Goal: Information Seeking & Learning: Compare options

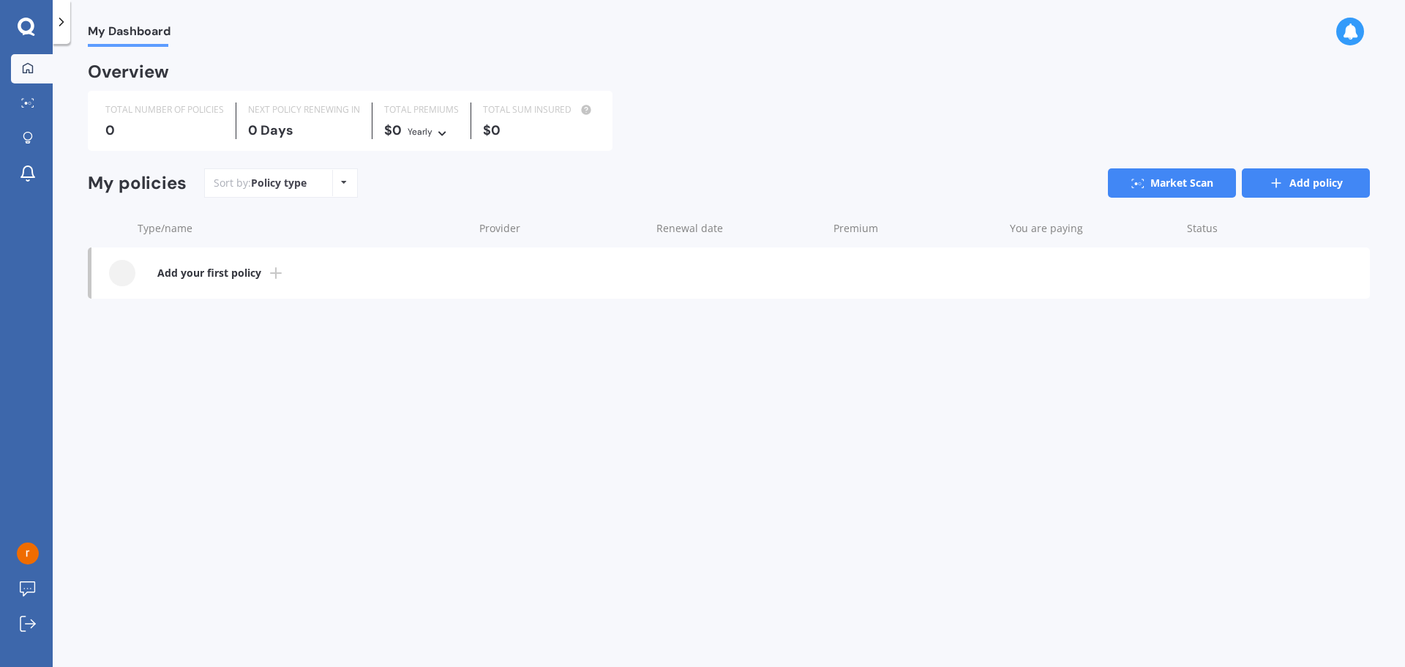
click at [1304, 187] on link "Add policy" at bounding box center [1306, 182] width 128 height 29
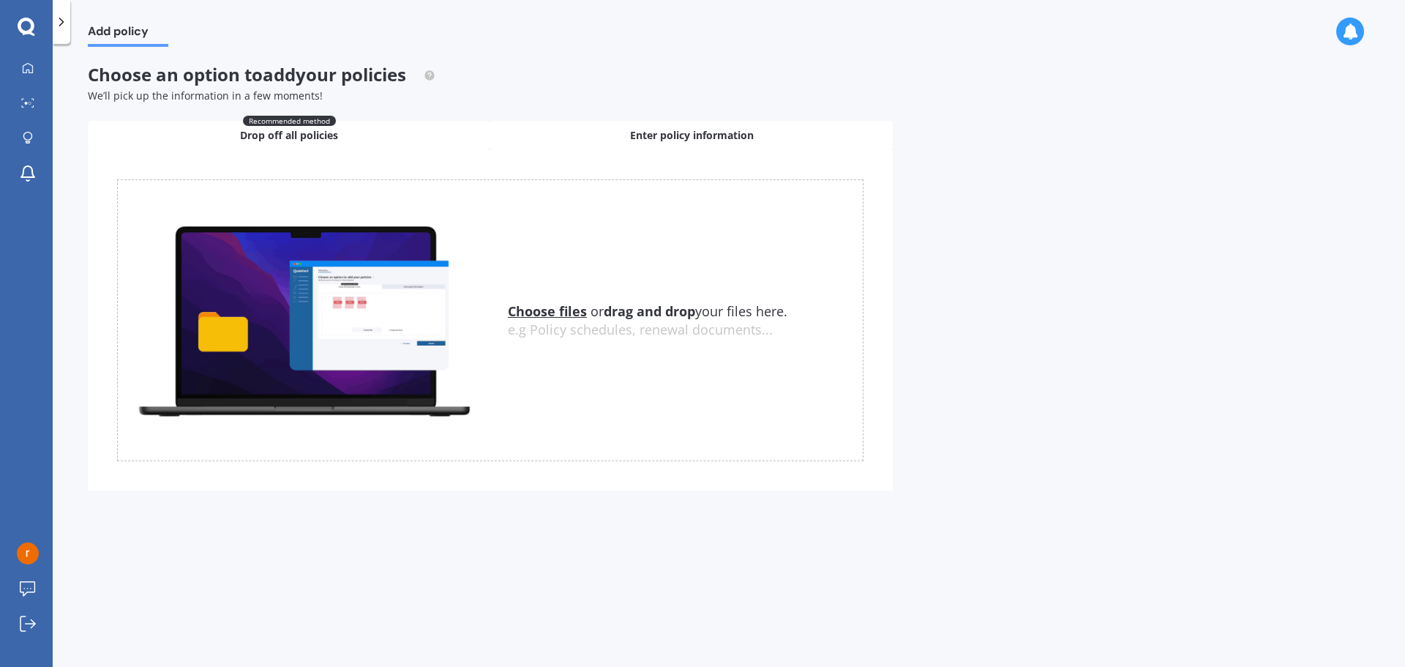
click at [640, 149] on div "Enter policy information" at bounding box center [691, 135] width 402 height 29
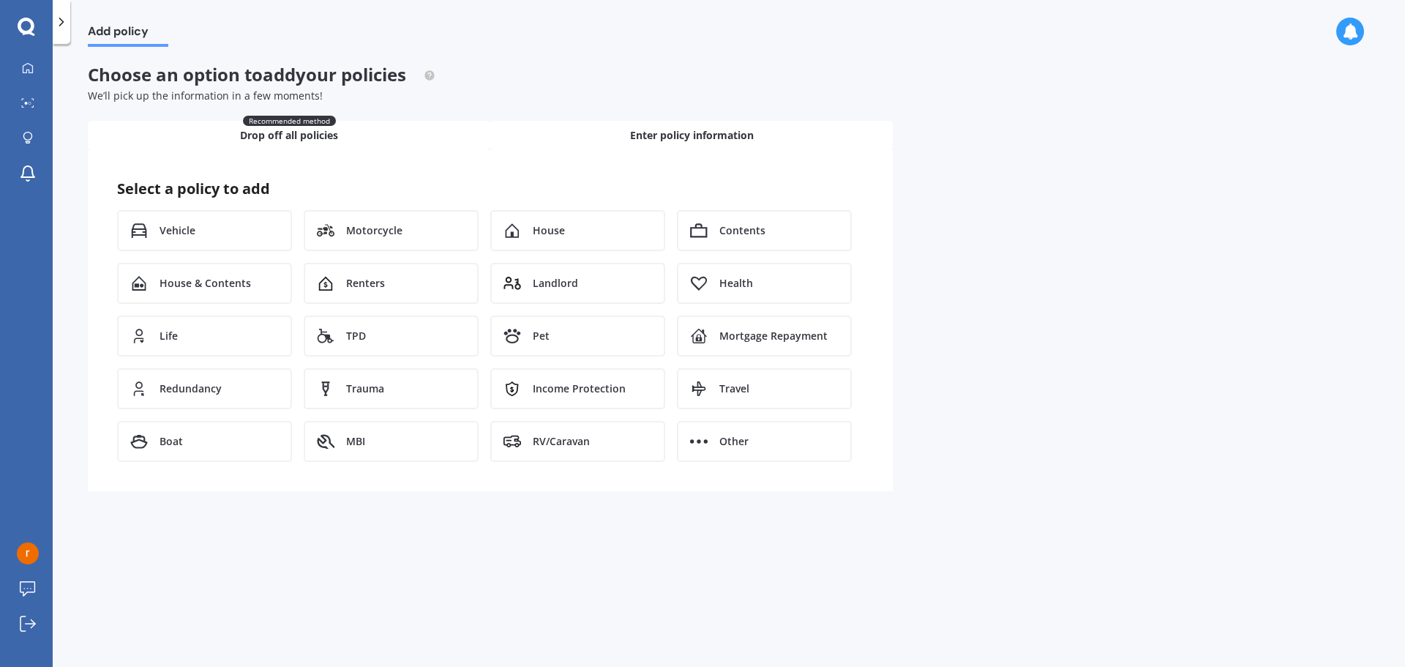
click at [342, 127] on div "Recommended method Drop off all policies" at bounding box center [289, 135] width 402 height 29
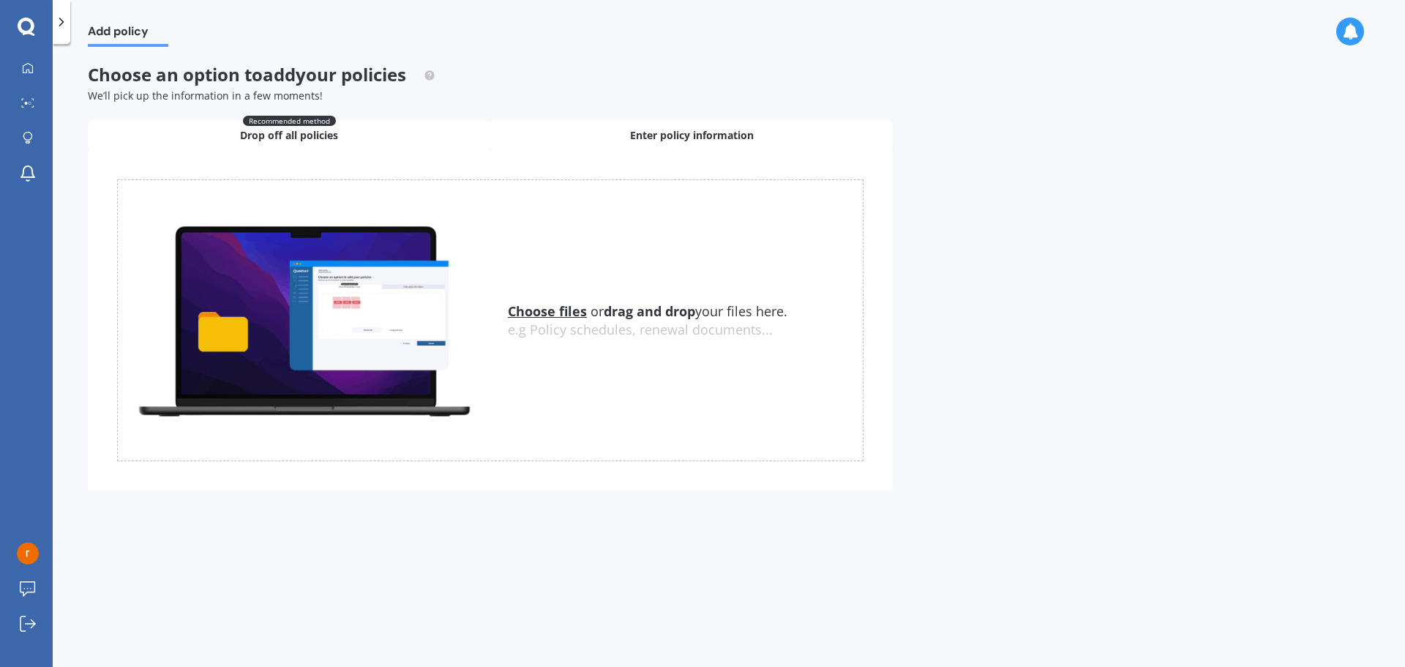
click at [656, 131] on span "Enter policy information" at bounding box center [692, 135] width 124 height 15
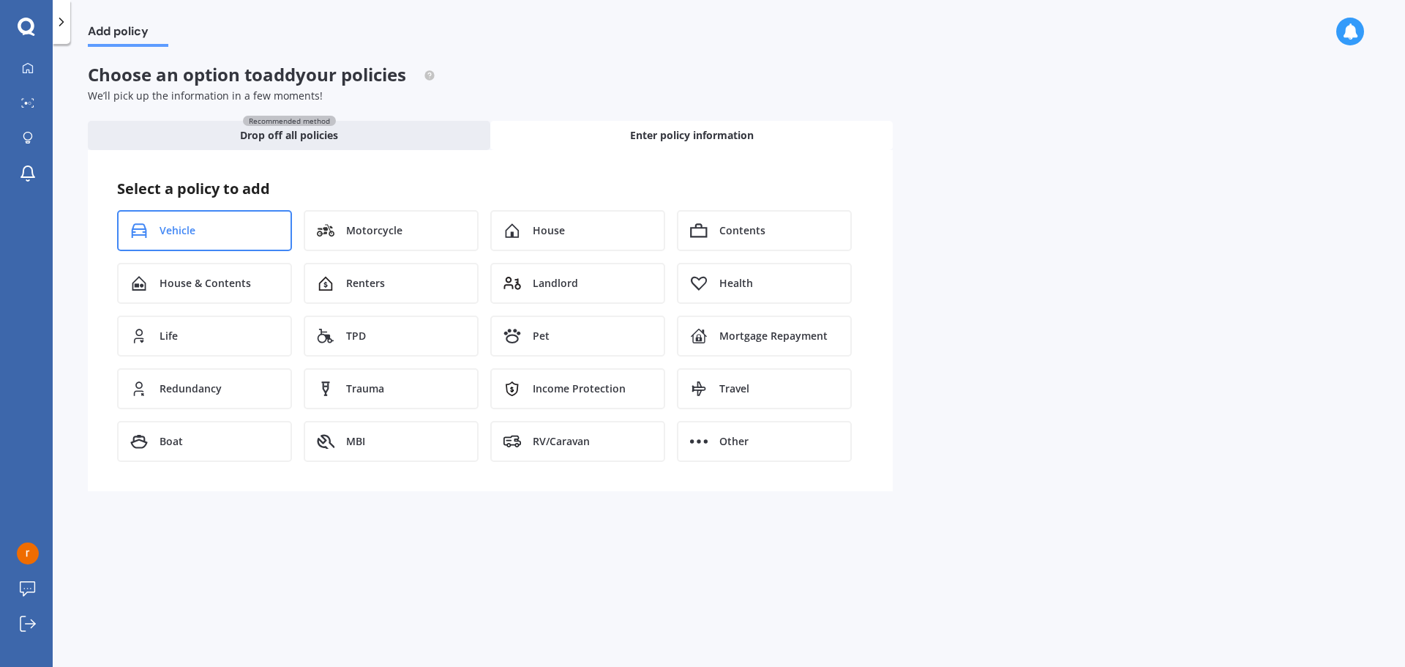
click at [218, 237] on div "Vehicle" at bounding box center [204, 230] width 175 height 41
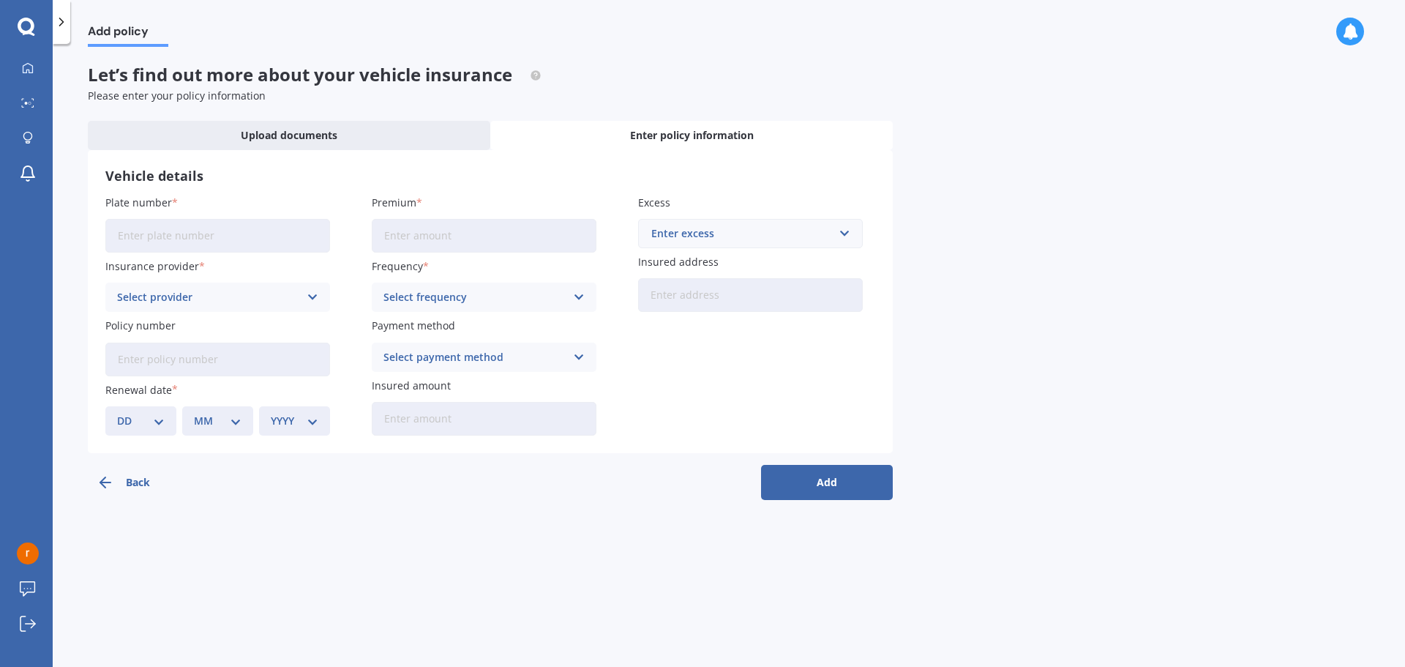
click at [179, 239] on input "Plate number" at bounding box center [217, 236] width 225 height 34
type input "PMJ5"
click at [230, 291] on div "Select provider" at bounding box center [208, 297] width 182 height 16
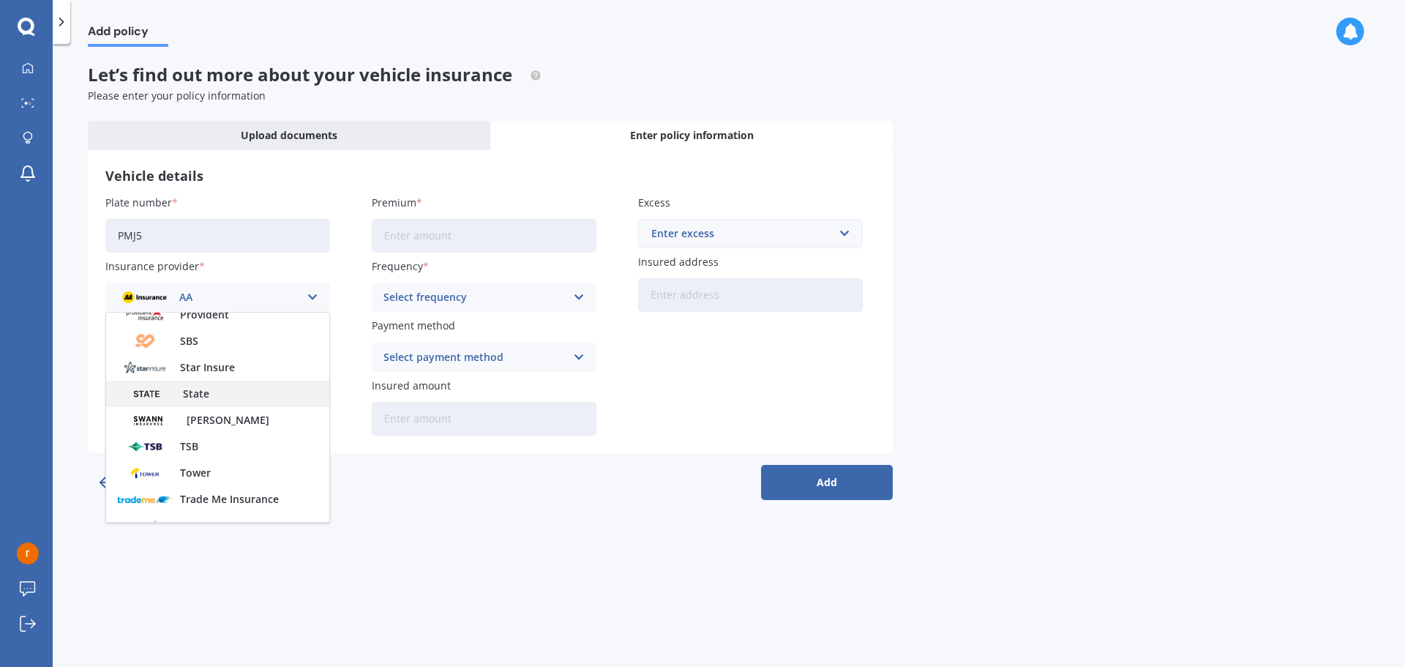
scroll to position [634, 0]
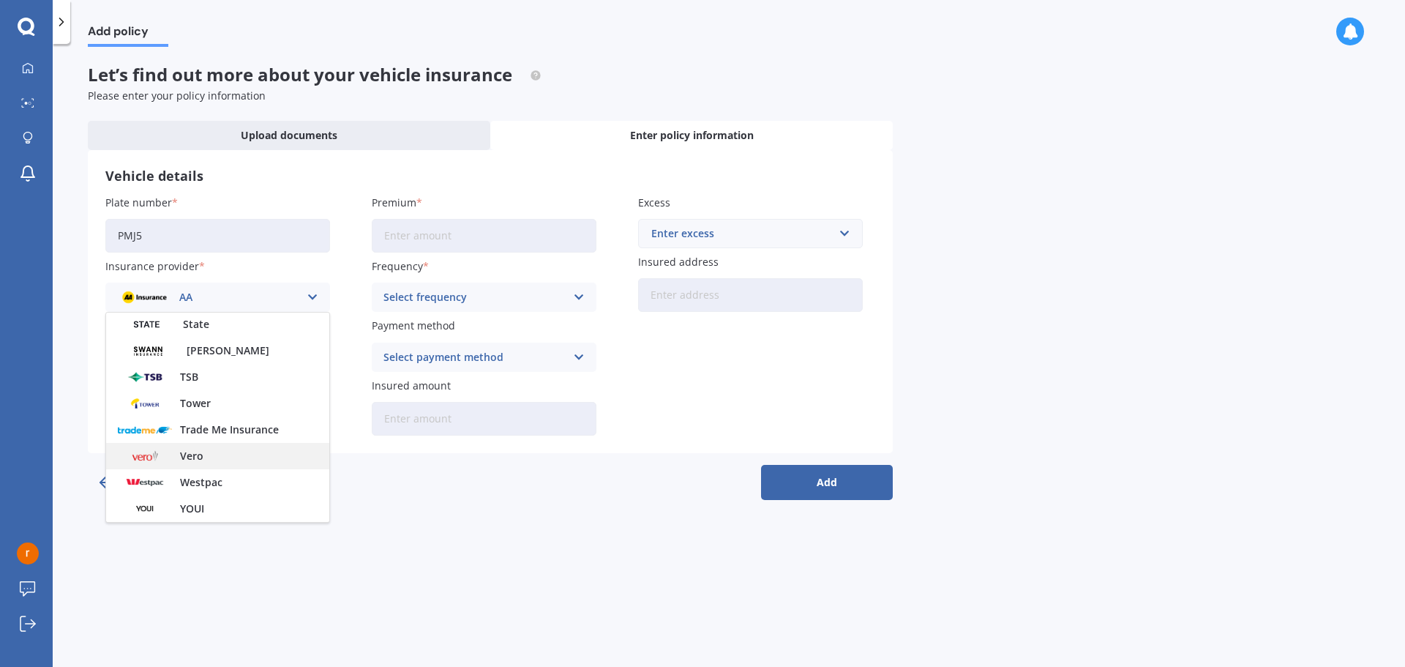
click at [225, 463] on div "Vero" at bounding box center [217, 456] width 223 height 26
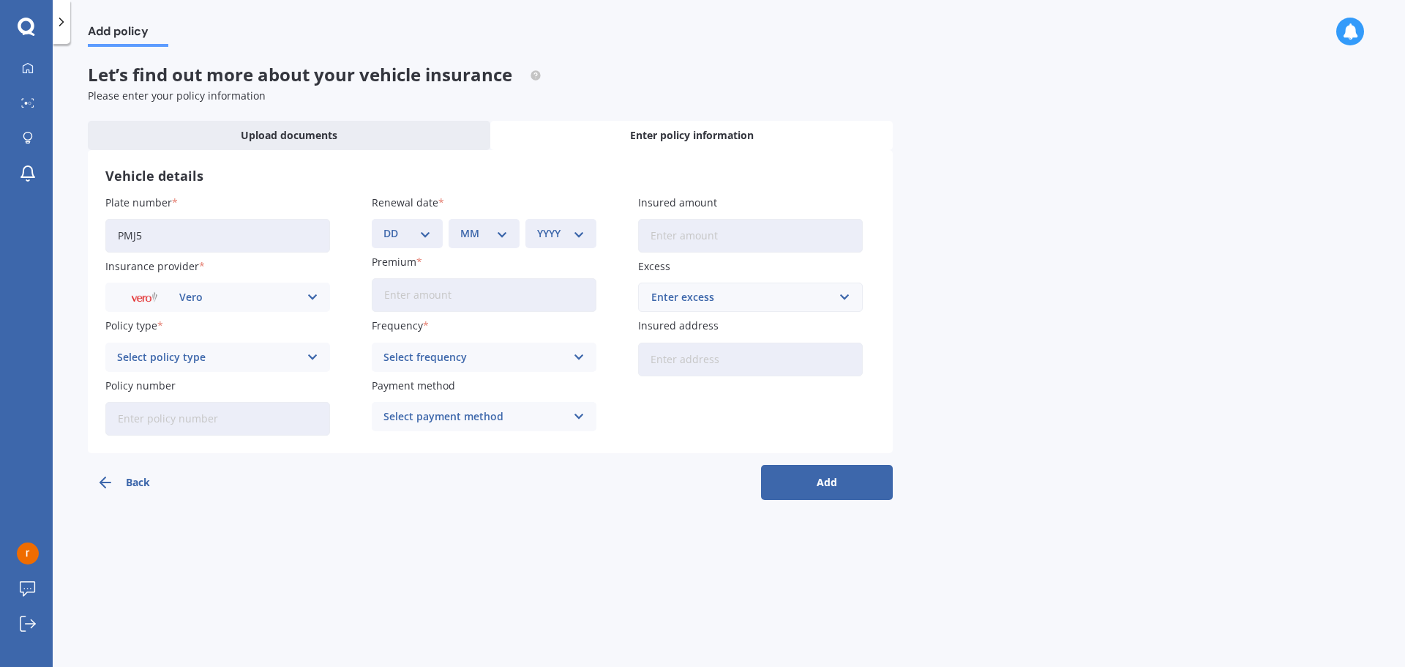
click at [224, 356] on div "Select policy type" at bounding box center [208, 357] width 182 height 16
click at [228, 438] on div "Comprehensive Cover" at bounding box center [217, 438] width 223 height 26
click at [426, 239] on select "DD 01 02 03 04 05 06 07 08 09 10 11 12 13 14 15 16 17 18 19 20 21 22 23 24 25 2…" at bounding box center [407, 233] width 48 height 16
select select "22"
click at [383, 225] on select "DD 01 02 03 04 05 06 07 08 09 10 11 12 13 14 15 16 17 18 19 20 21 22 23 24 25 2…" at bounding box center [407, 233] width 48 height 16
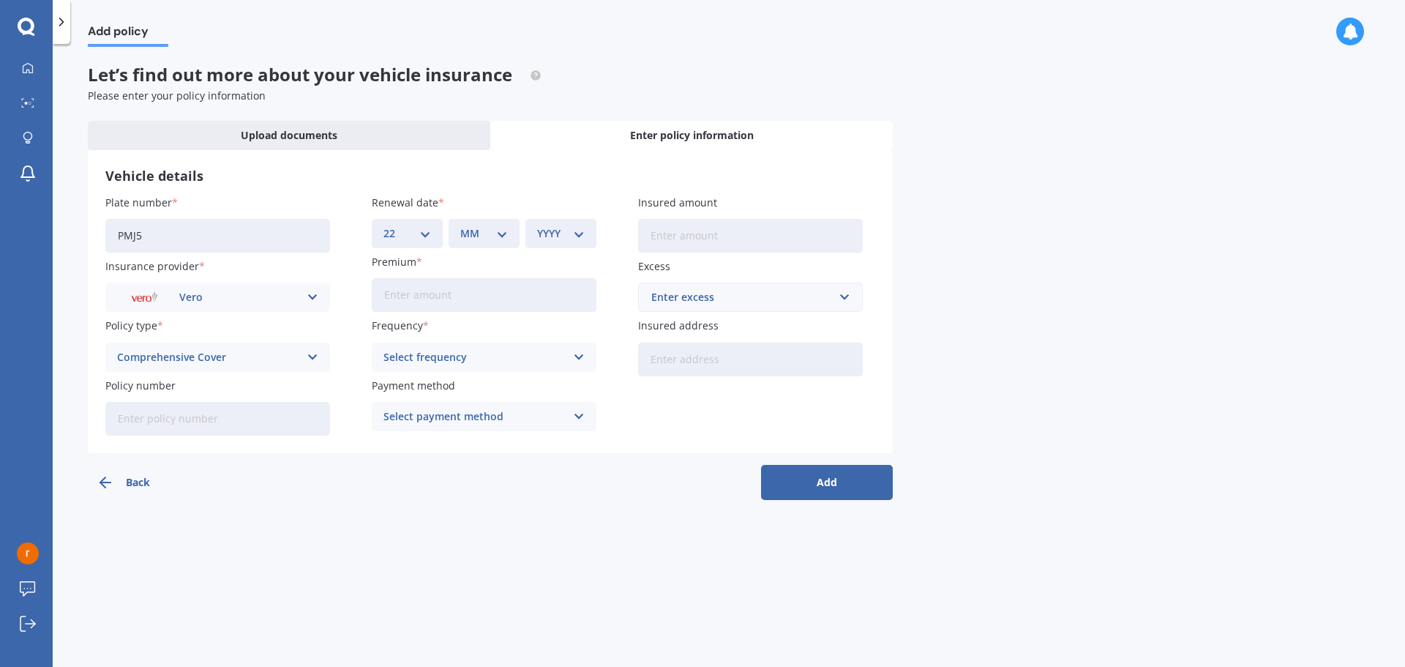
click at [469, 244] on div "MM 01 02 03 04 05 06 07 08 09 10 11 12" at bounding box center [484, 233] width 71 height 29
click at [491, 236] on select "MM 01 02 03 04 05 06 07 08 09 10 11 12" at bounding box center [484, 233] width 48 height 16
select select "09"
click at [460, 225] on select "MM 01 02 03 04 05 06 07 08 09 10 11 12" at bounding box center [484, 233] width 48 height 16
click at [570, 219] on div "YYYY 2027 2026 2025 2024 2023 2022 2021 2020 2019 2018 2017 2016 2015 2014 2013…" at bounding box center [560, 233] width 71 height 29
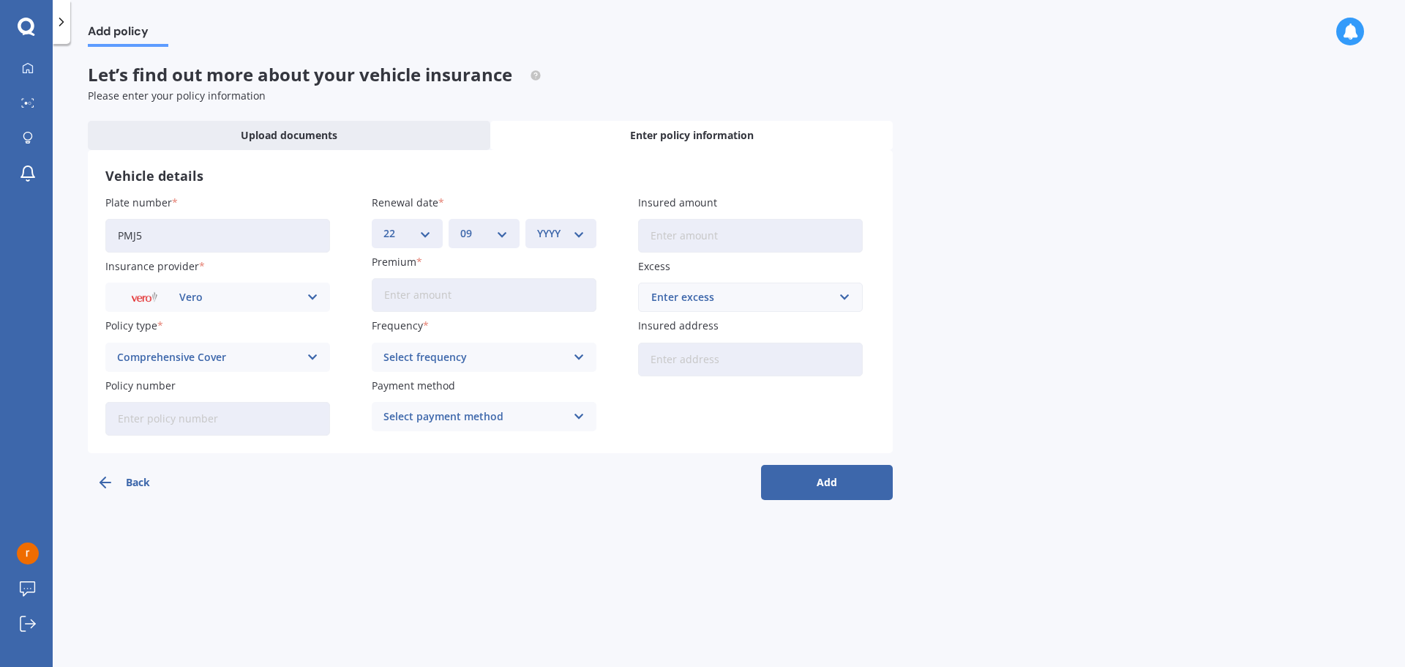
click at [571, 230] on select "YYYY 2027 2026 2025 2024 2023 2022 2021 2020 2019 2018 2017 2016 2015 2014 2013…" at bounding box center [561, 233] width 48 height 16
select select "2025"
click at [537, 225] on select "YYYY 2027 2026 2025 2024 2023 2022 2021 2020 2019 2018 2017 2016 2015 2014 2013…" at bounding box center [561, 233] width 48 height 16
click at [504, 292] on input "Premium" at bounding box center [484, 295] width 225 height 34
type input "$2,179.47"
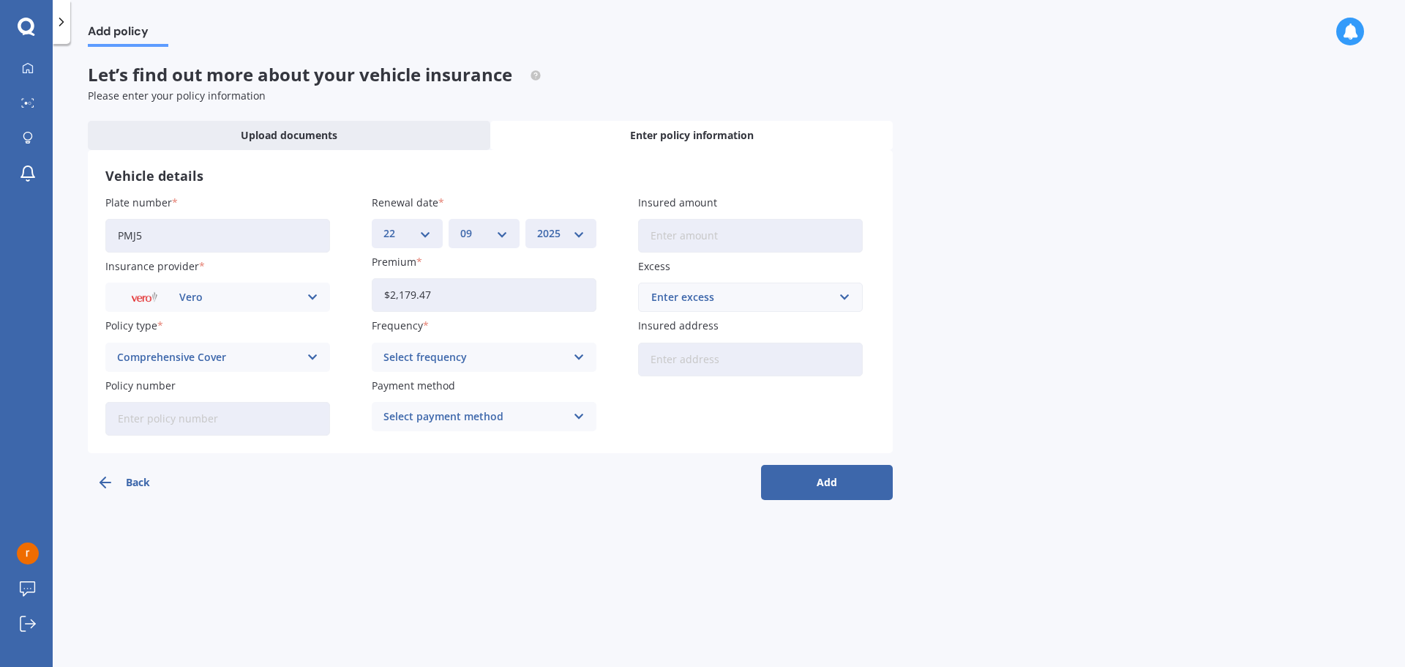
click at [514, 361] on div "Select frequency" at bounding box center [474, 357] width 182 height 16
click at [488, 389] on div "Yearly" at bounding box center [483, 385] width 223 height 26
click at [504, 418] on div "Select payment method" at bounding box center [474, 416] width 182 height 16
click at [504, 441] on span "Direct debit - bank account" at bounding box center [452, 445] width 137 height 10
click at [738, 241] on input "Insured amount" at bounding box center [750, 236] width 225 height 34
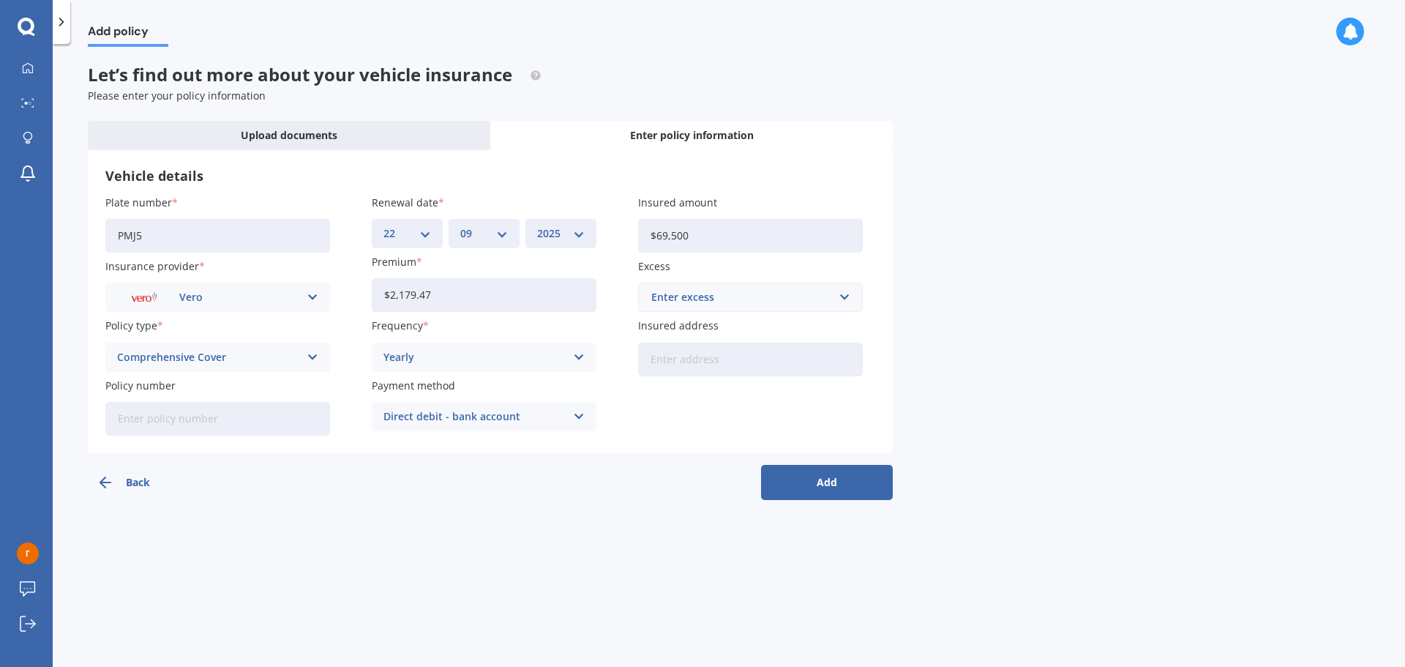
type input "$69,500"
click at [788, 312] on div "Plate number PMJ5 Insurance provider Vero AA AMI AMP ANZ ASB Aioi Nissay Dowa A…" at bounding box center [490, 315] width 770 height 241
click at [781, 306] on input "text" at bounding box center [744, 297] width 211 height 28
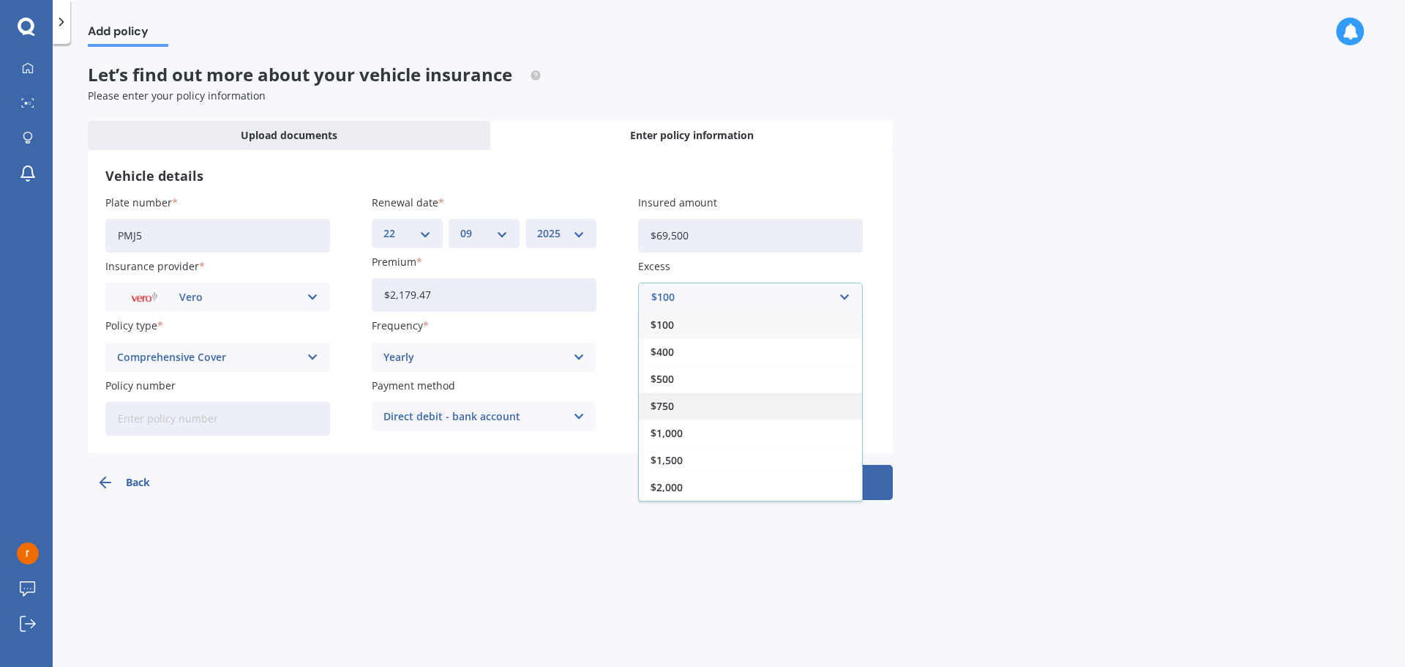
click at [773, 394] on div "$750" at bounding box center [750, 405] width 223 height 27
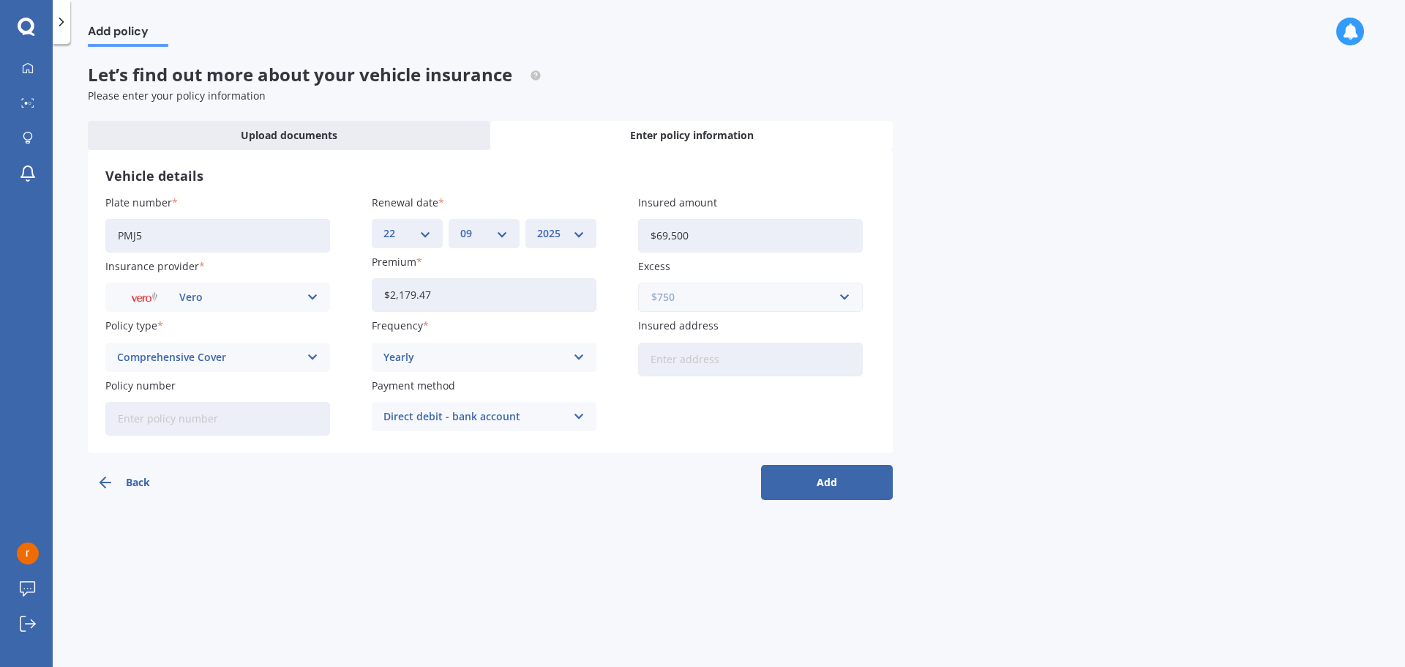
click at [735, 310] on input "text" at bounding box center [744, 297] width 211 height 28
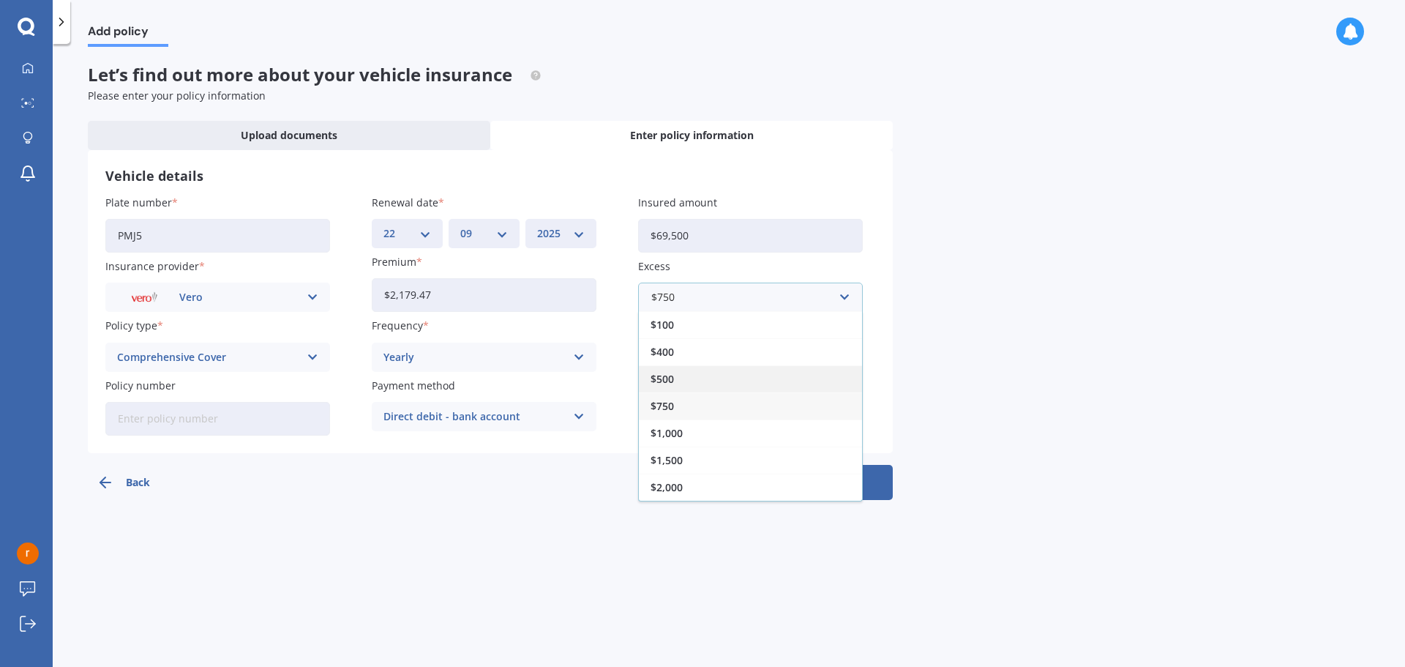
click at [718, 369] on div "$500" at bounding box center [750, 378] width 223 height 27
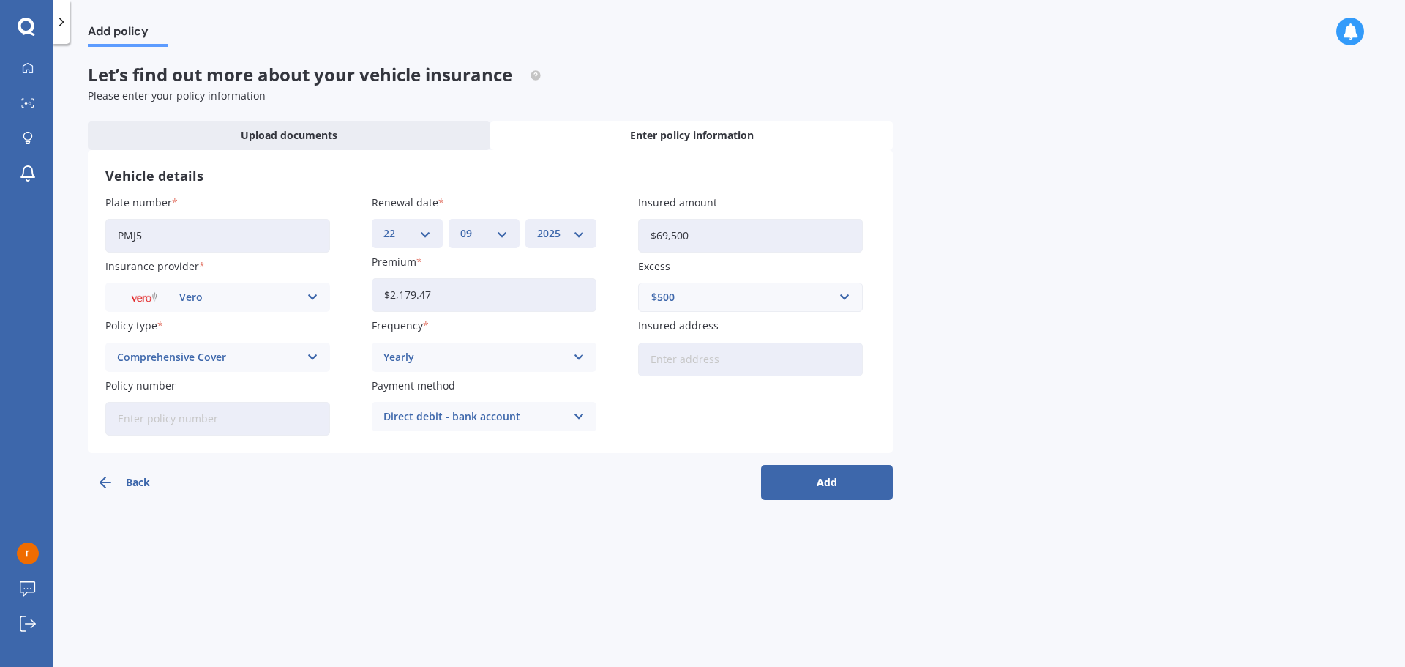
click at [770, 363] on input "Insured address" at bounding box center [750, 359] width 225 height 34
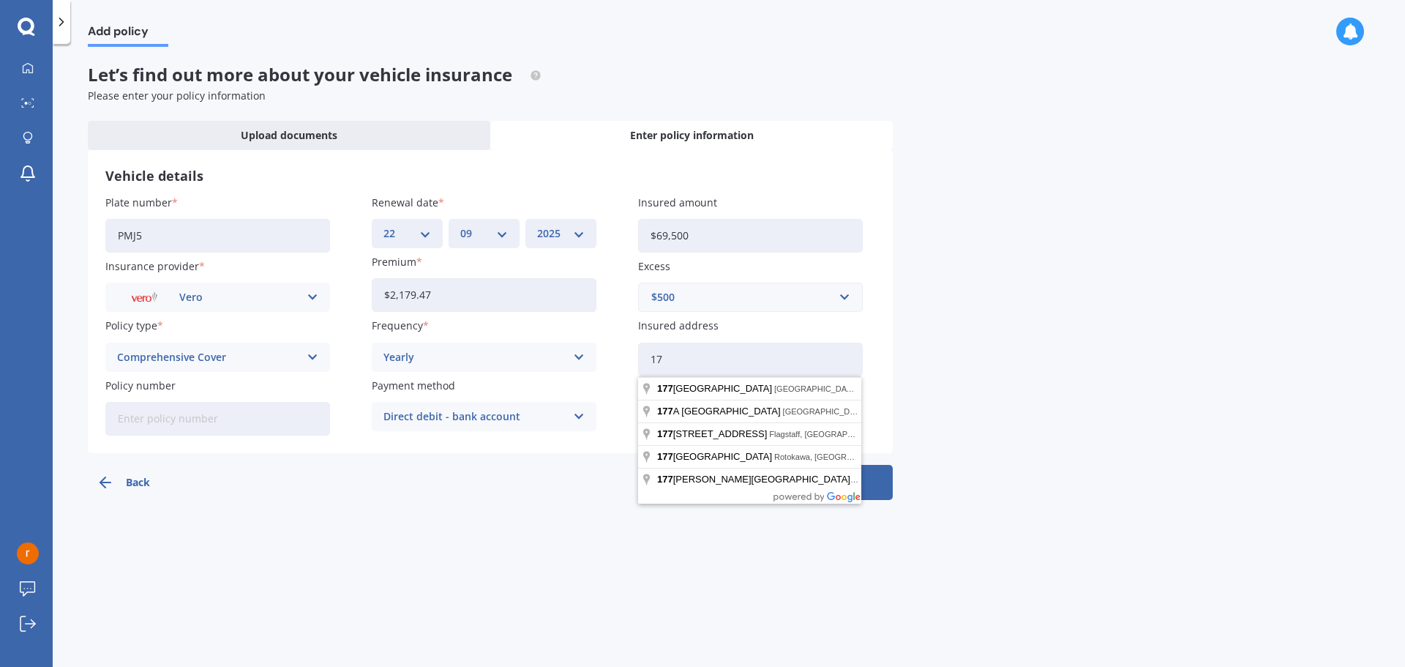
type input "1"
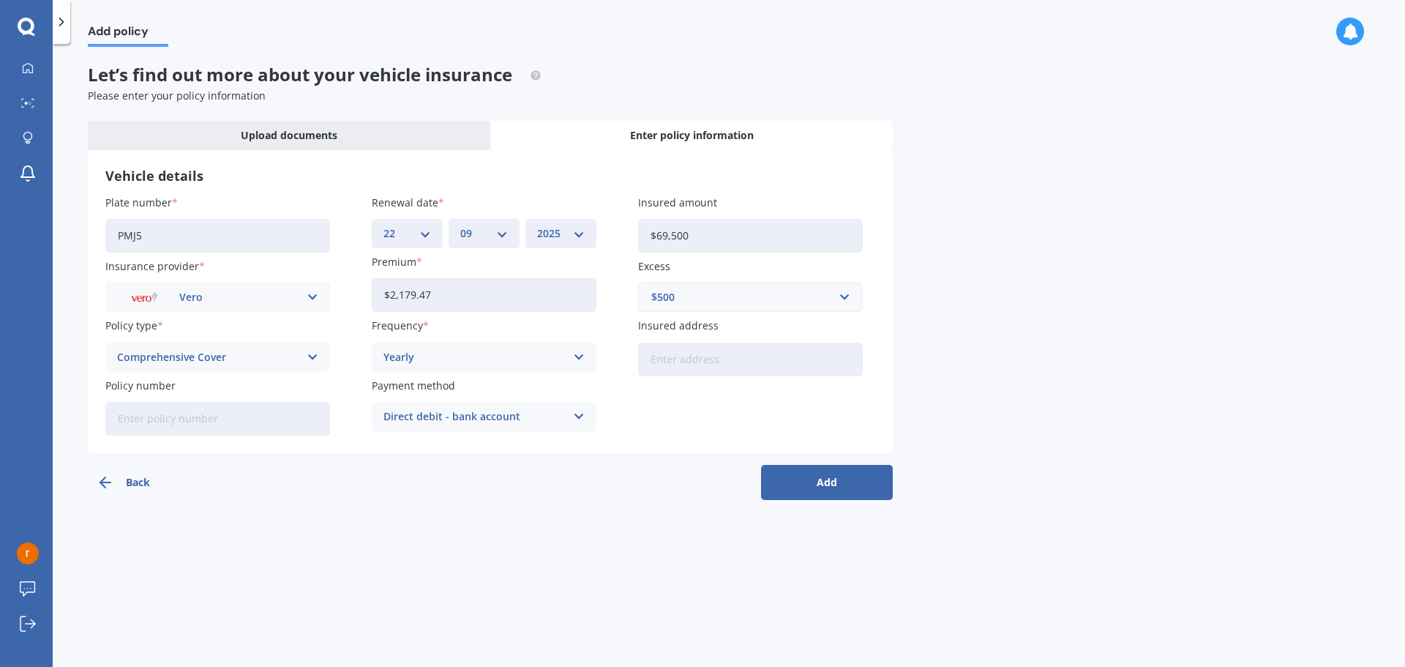
click at [837, 484] on button "Add" at bounding box center [827, 482] width 132 height 35
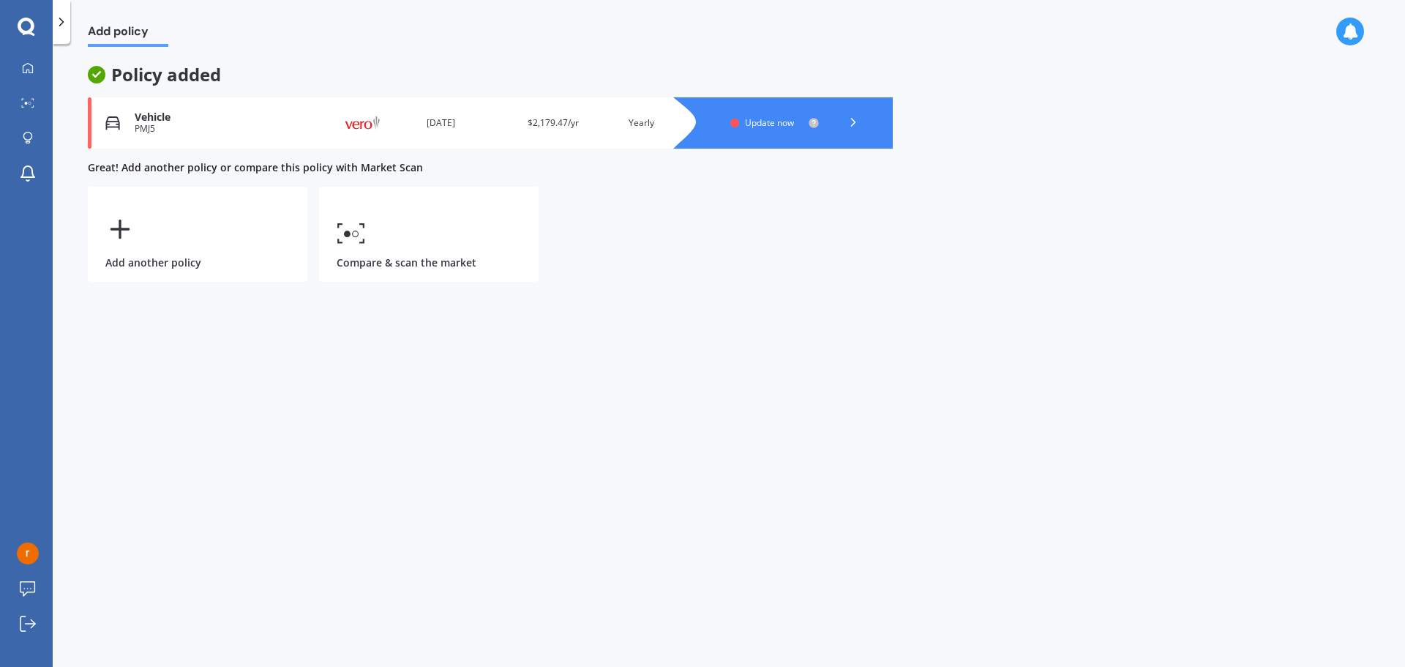
click at [834, 130] on div at bounding box center [853, 123] width 44 height 22
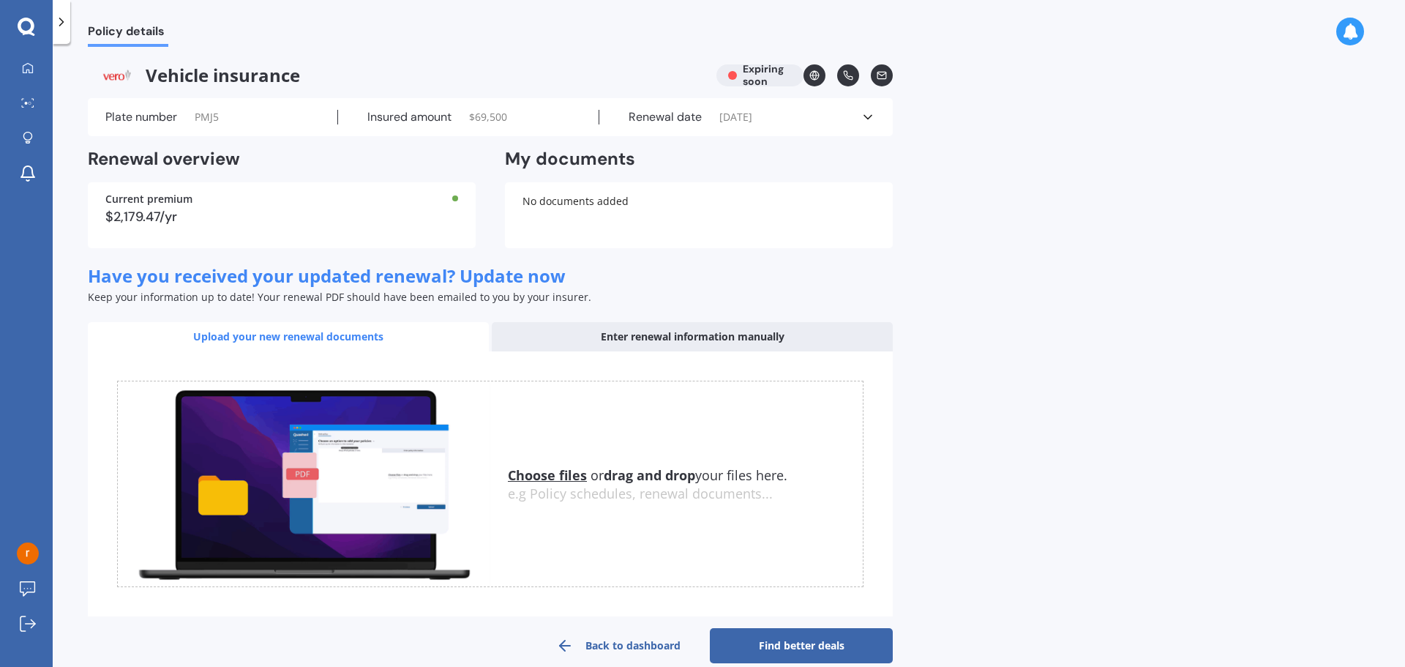
scroll to position [23, 0]
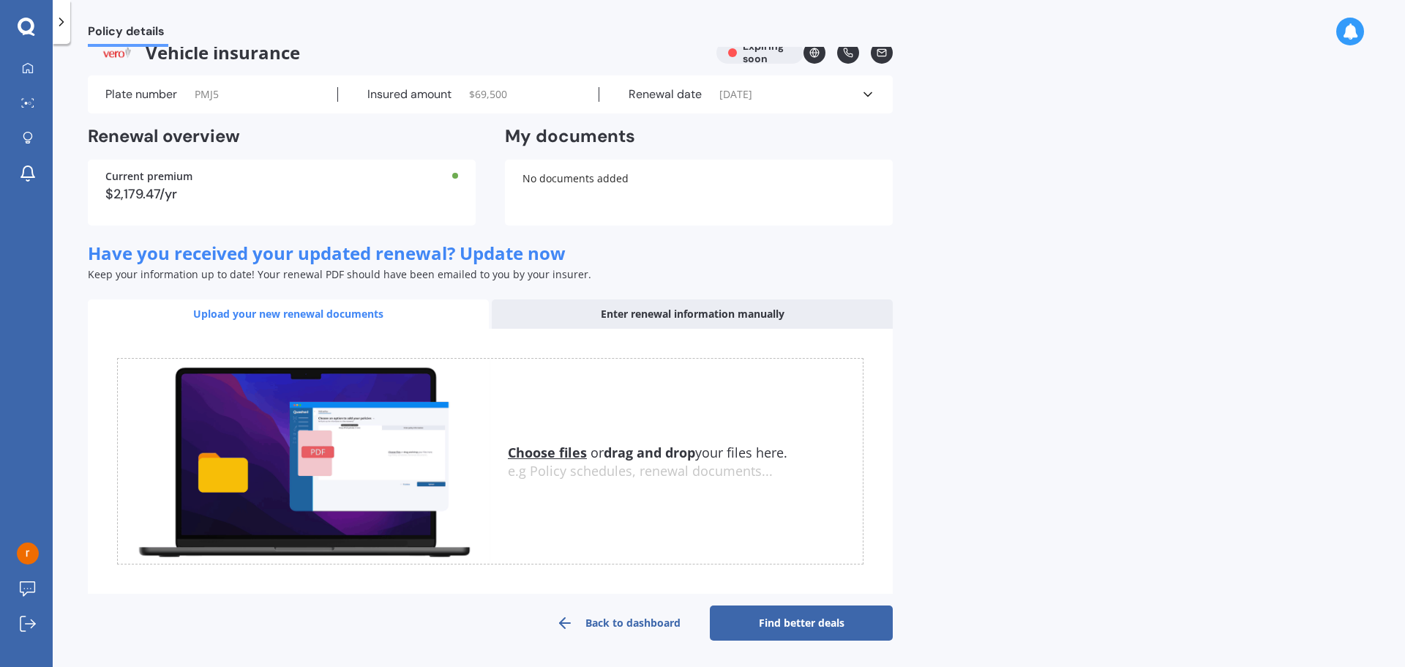
click at [818, 627] on link "Find better deals" at bounding box center [801, 622] width 183 height 35
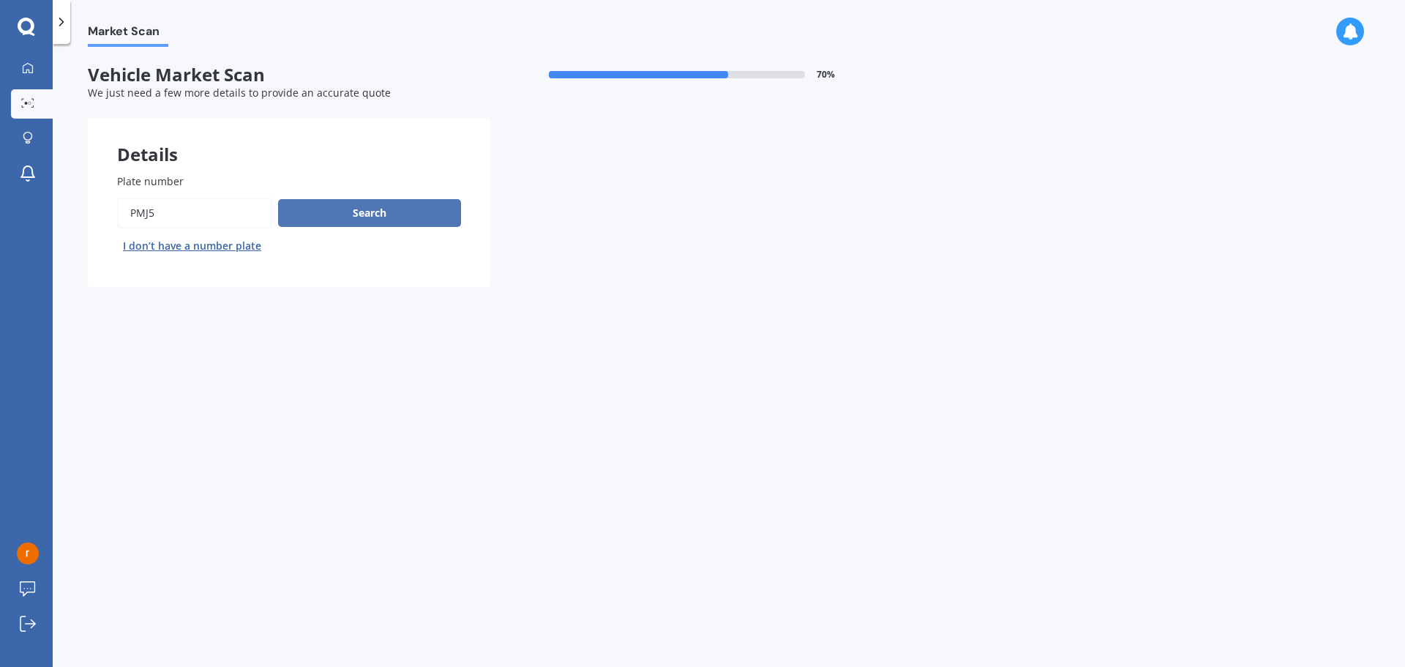
click at [380, 213] on button "Search" at bounding box center [369, 213] width 183 height 28
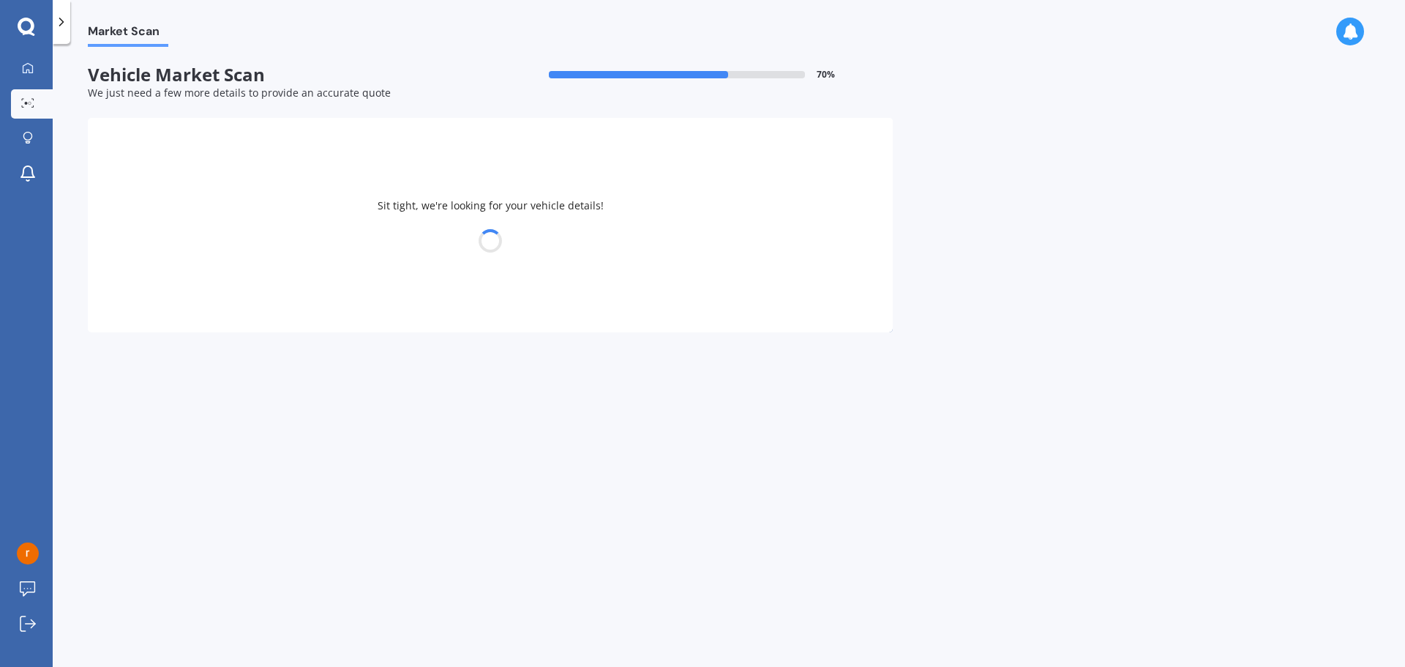
select select "TESLA"
select select "Y"
select select "24"
select select "01"
select select "1981"
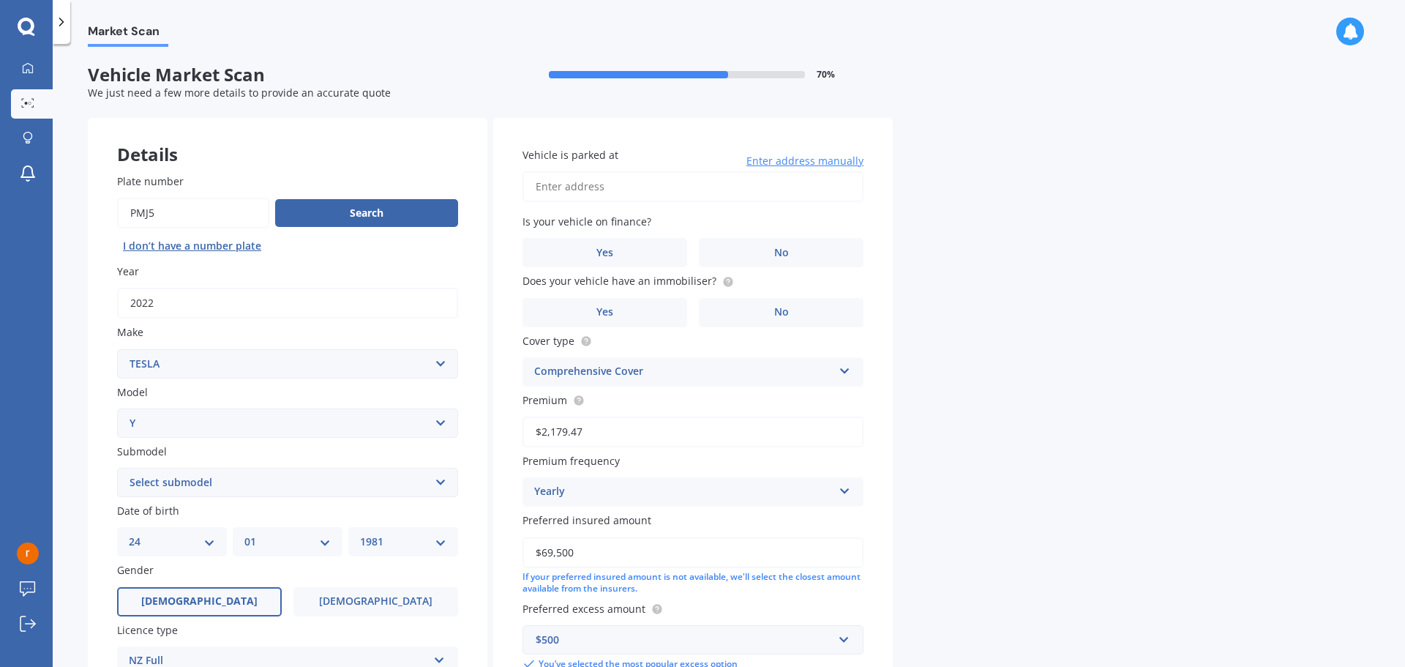
scroll to position [73, 0]
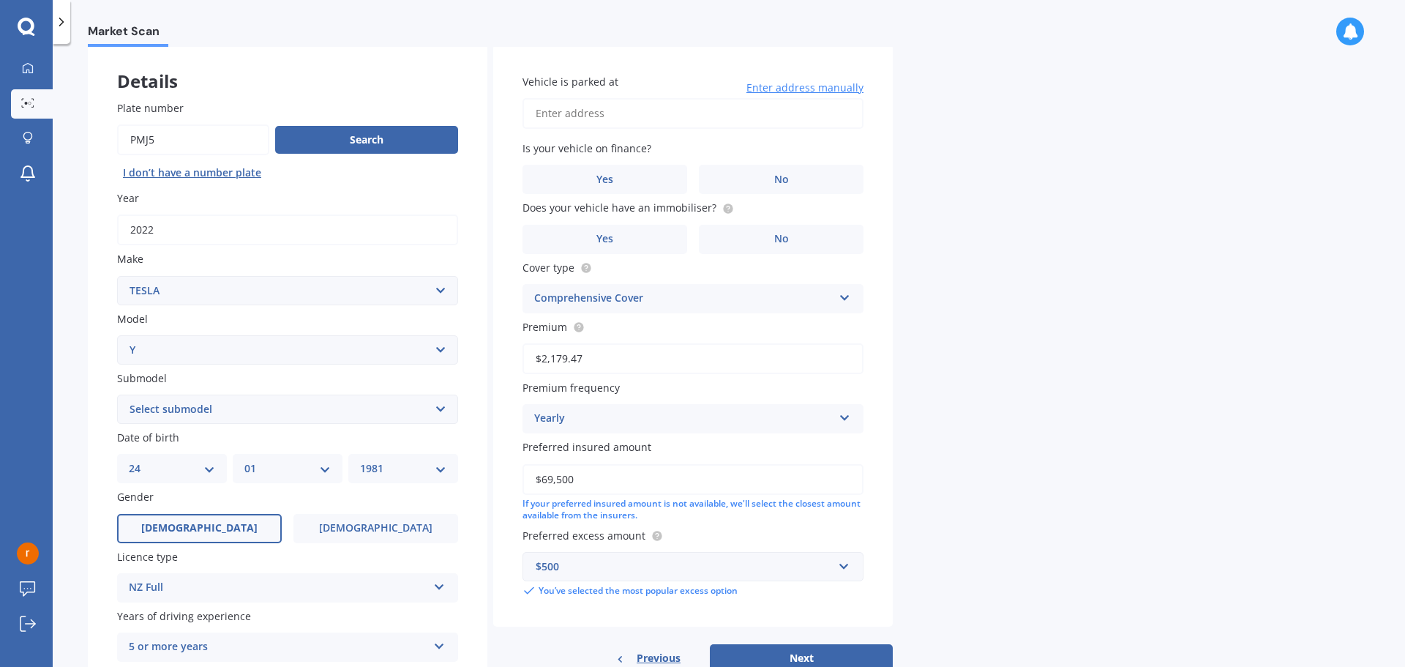
click at [266, 397] on select "Select submodel EV" at bounding box center [287, 408] width 341 height 29
select select "EV"
click at [117, 394] on select "Select submodel EV" at bounding box center [287, 408] width 341 height 29
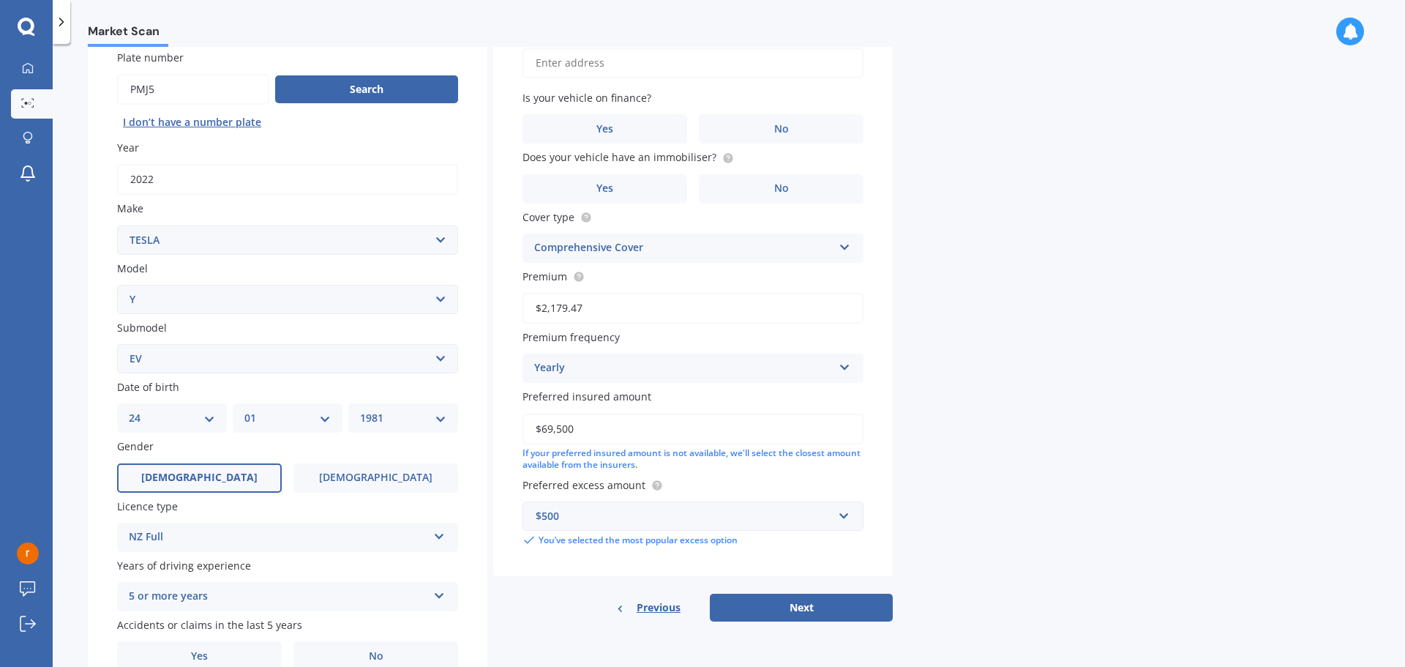
scroll to position [195, 0]
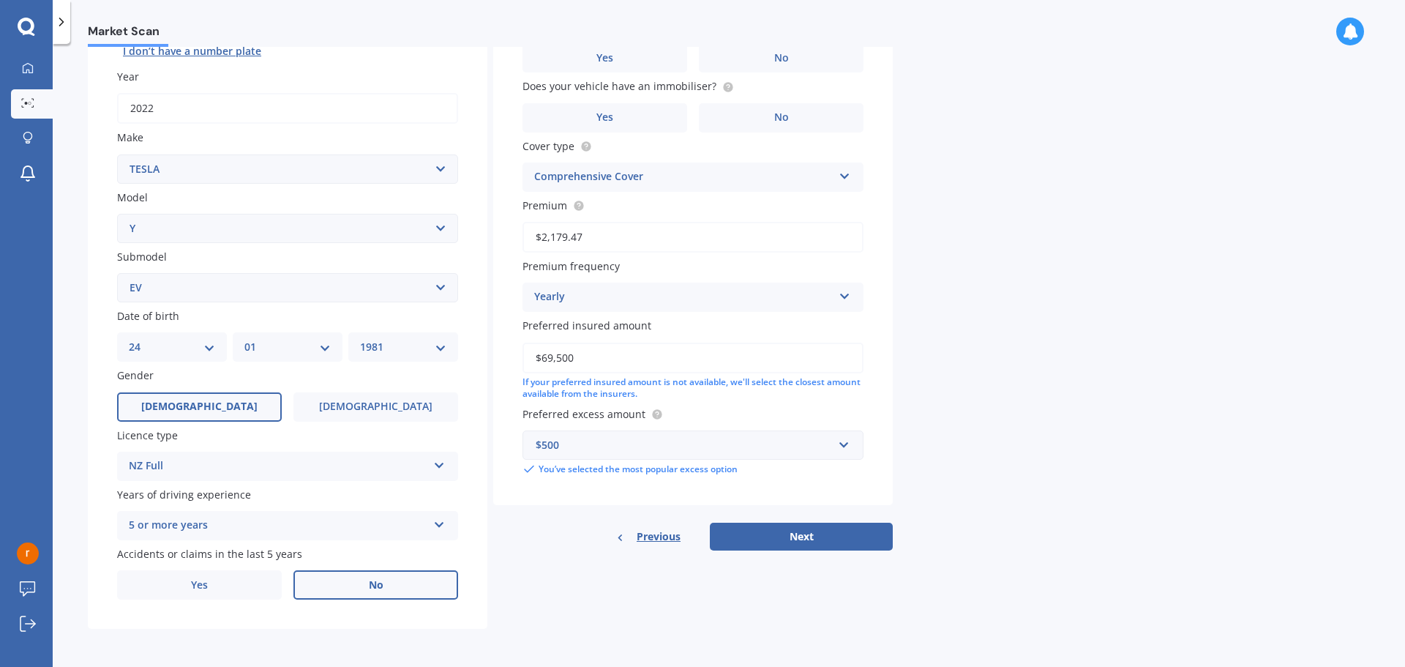
click at [333, 582] on label "No" at bounding box center [375, 584] width 165 height 29
click at [0, 0] on input "No" at bounding box center [0, 0] width 0 height 0
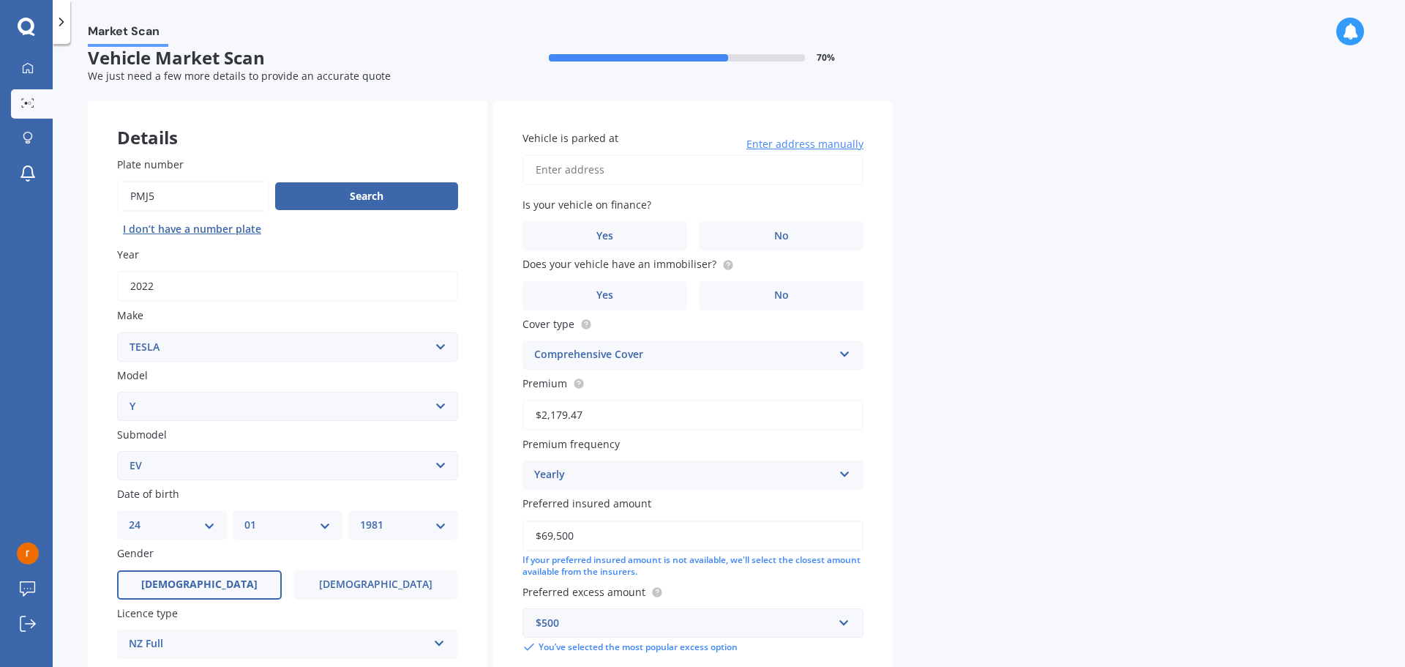
scroll to position [0, 0]
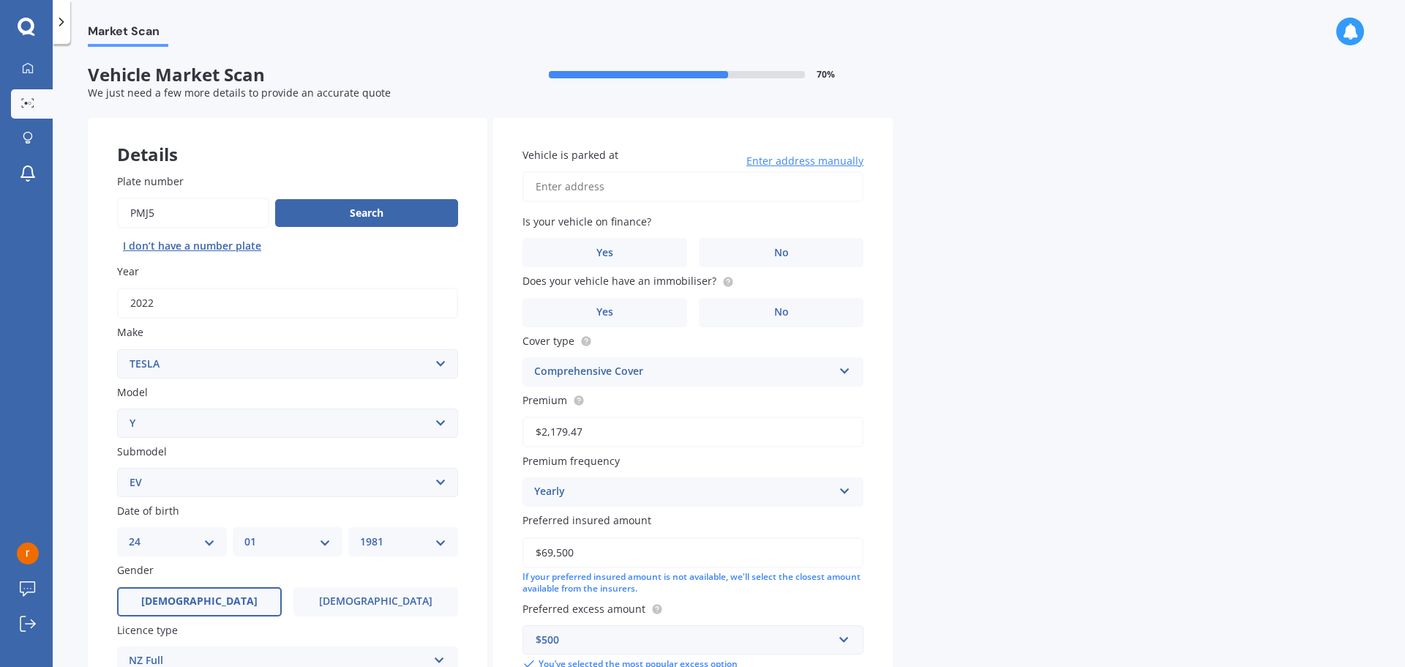
click at [704, 183] on input "Vehicle is parked at" at bounding box center [692, 186] width 341 height 31
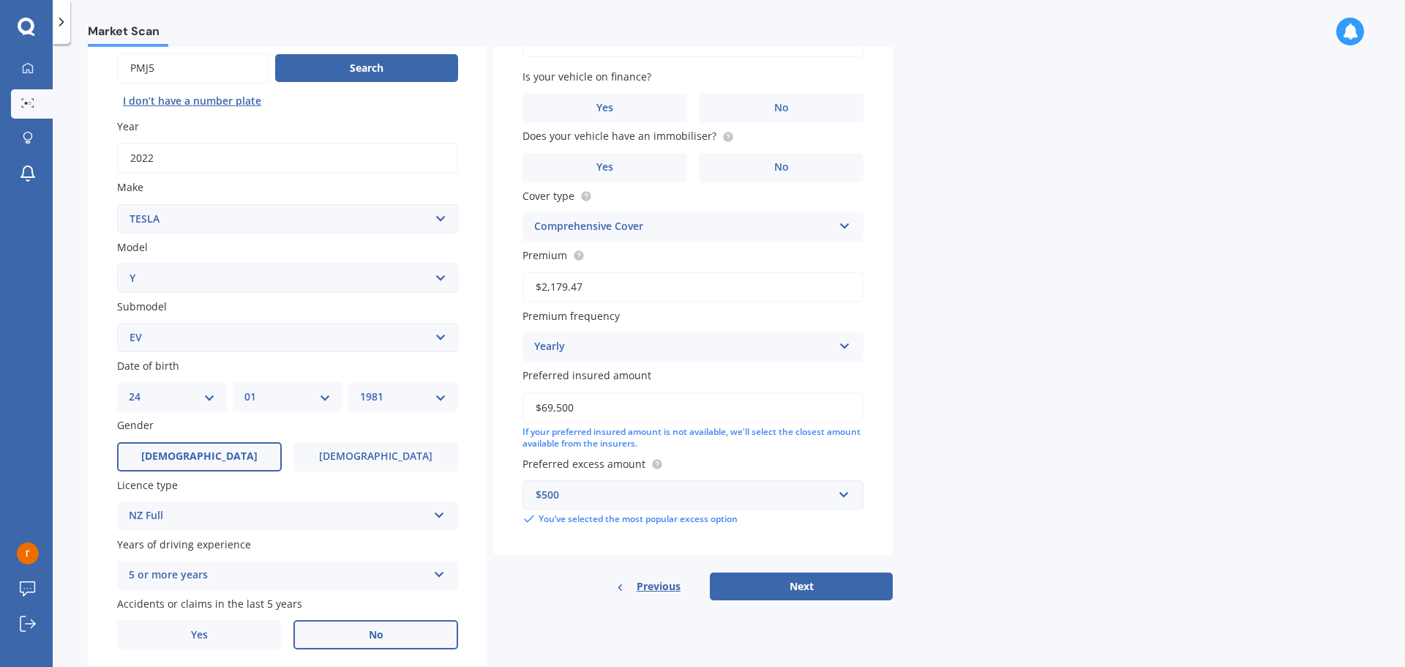
scroll to position [121, 0]
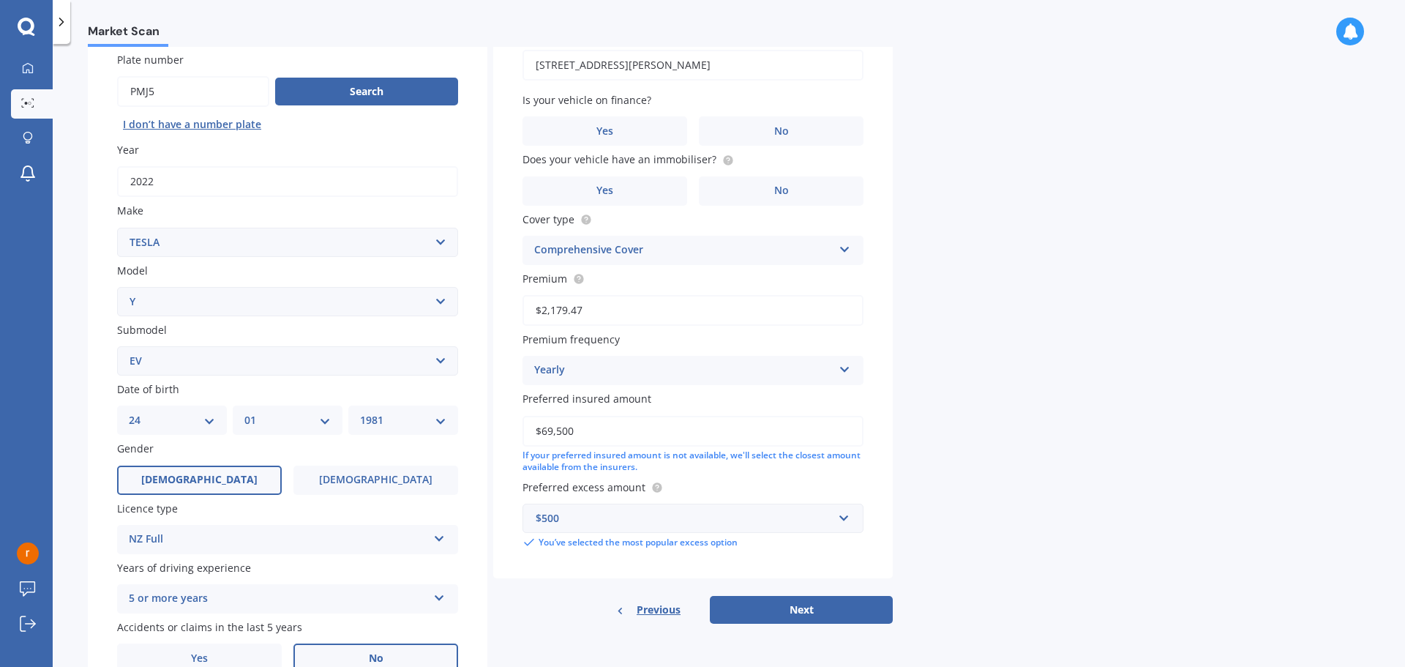
type input "177A Riddell Road, Glendowie, Auckland 1071"
click at [716, 135] on label "No" at bounding box center [781, 130] width 165 height 29
click at [0, 0] on input "No" at bounding box center [0, 0] width 0 height 0
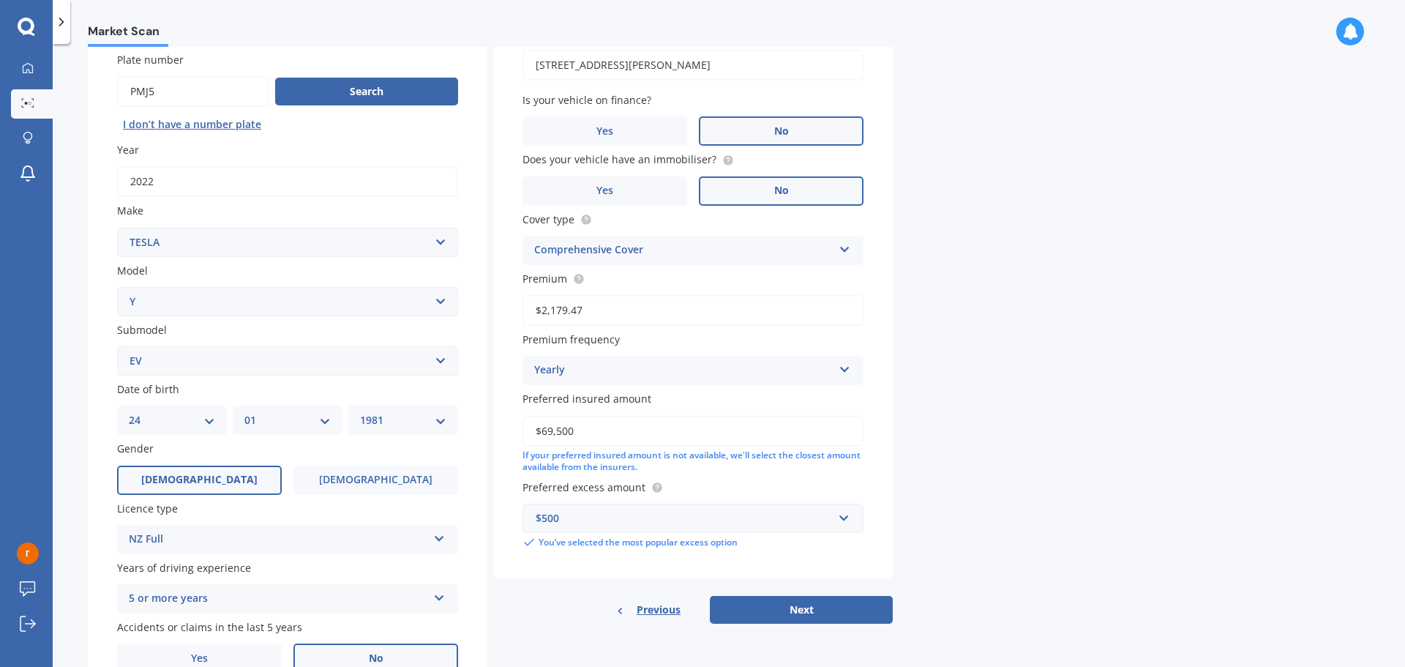
click at [732, 195] on label "No" at bounding box center [781, 190] width 165 height 29
click at [0, 0] on input "No" at bounding box center [0, 0] width 0 height 0
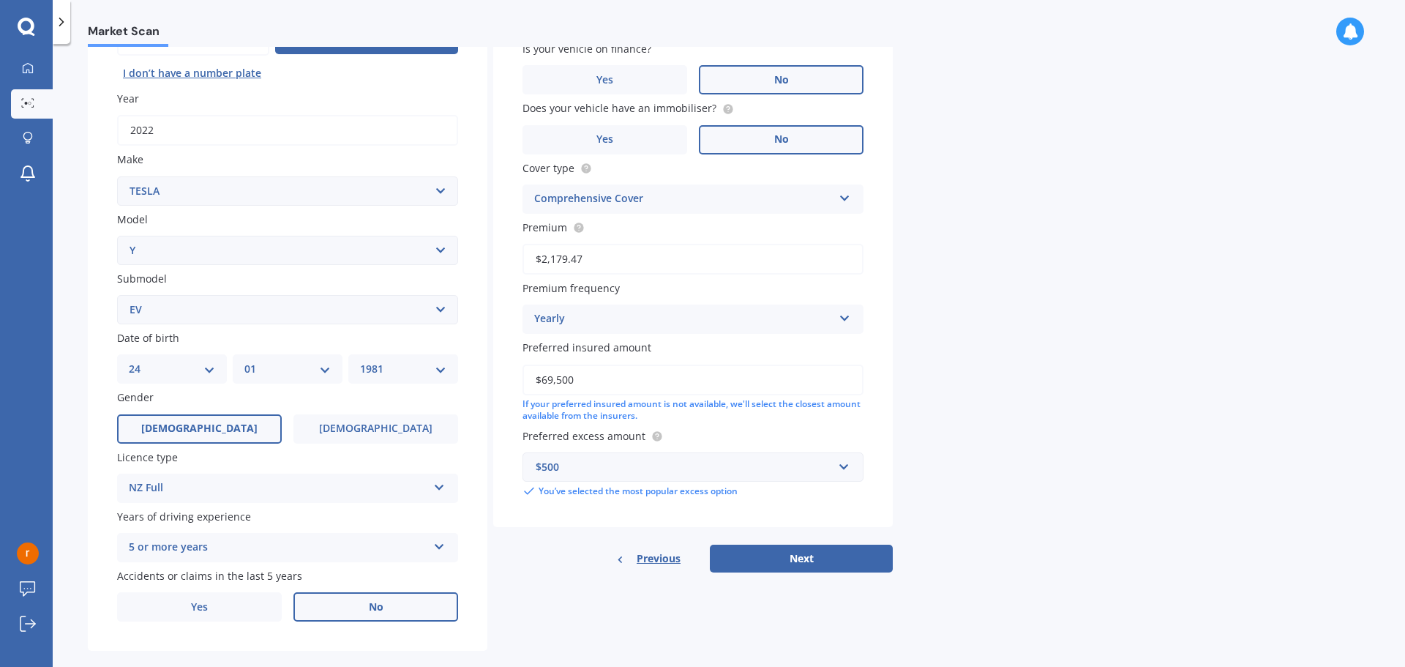
scroll to position [195, 0]
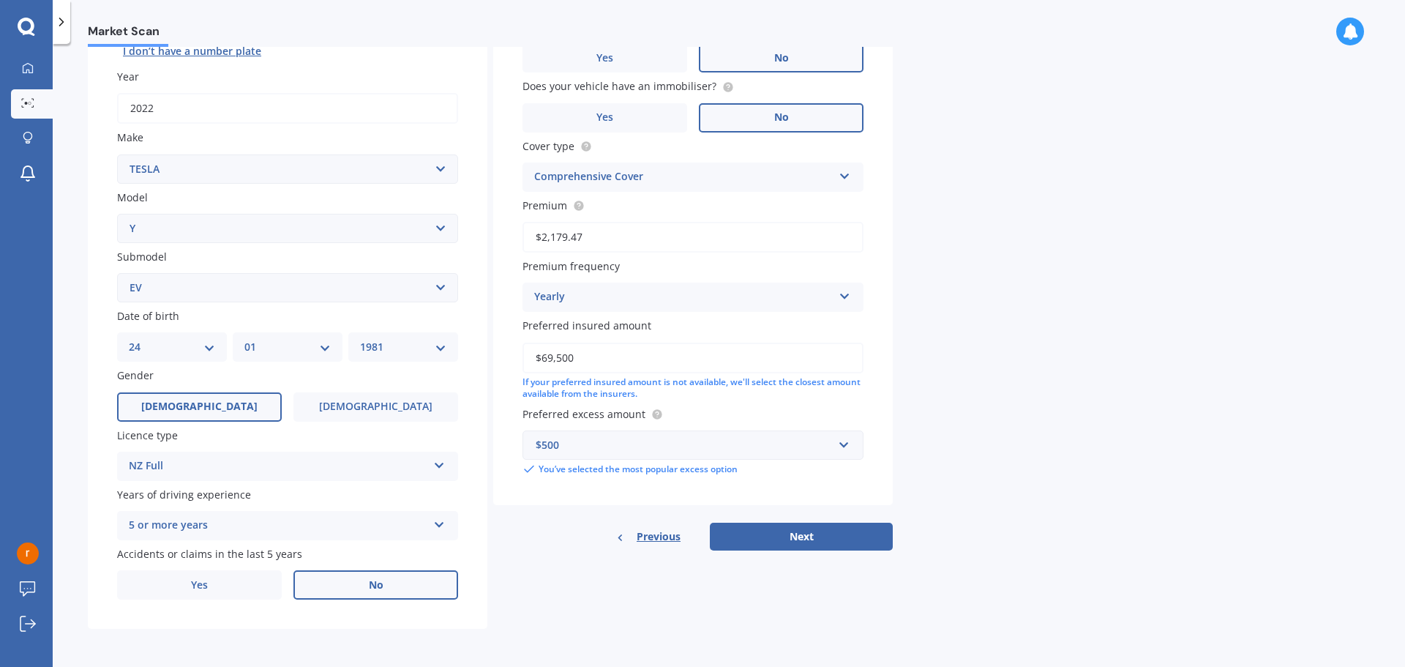
drag, startPoint x: 599, startPoint y: 362, endPoint x: 513, endPoint y: 360, distance: 86.4
click at [513, 360] on div "Vehicle is parked at 177A Riddell Road, Glendowie, Auckland 1071 Enter address …" at bounding box center [692, 214] width 399 height 582
type input "$5"
type input "$60,000"
click at [798, 543] on button "Next" at bounding box center [801, 536] width 183 height 28
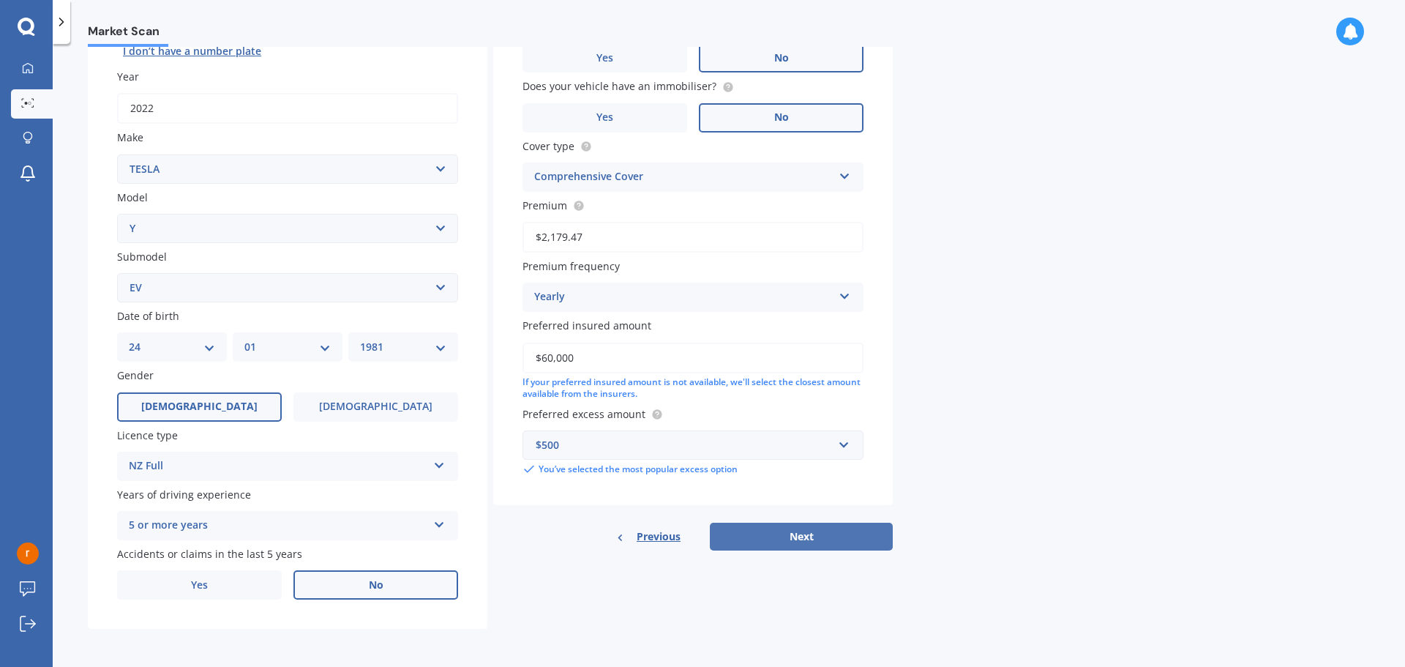
select select "24"
select select "01"
select select "1981"
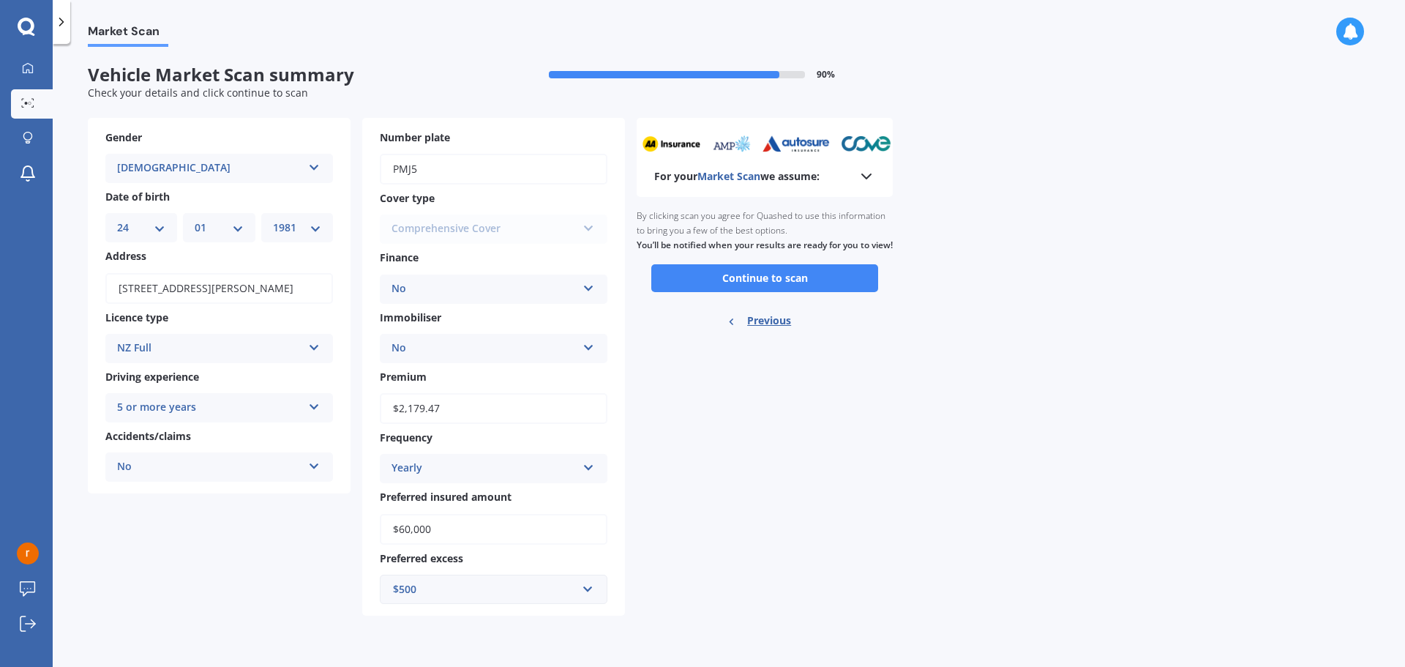
scroll to position [0, 0]
click at [771, 292] on button "Continue to scan" at bounding box center [764, 278] width 227 height 28
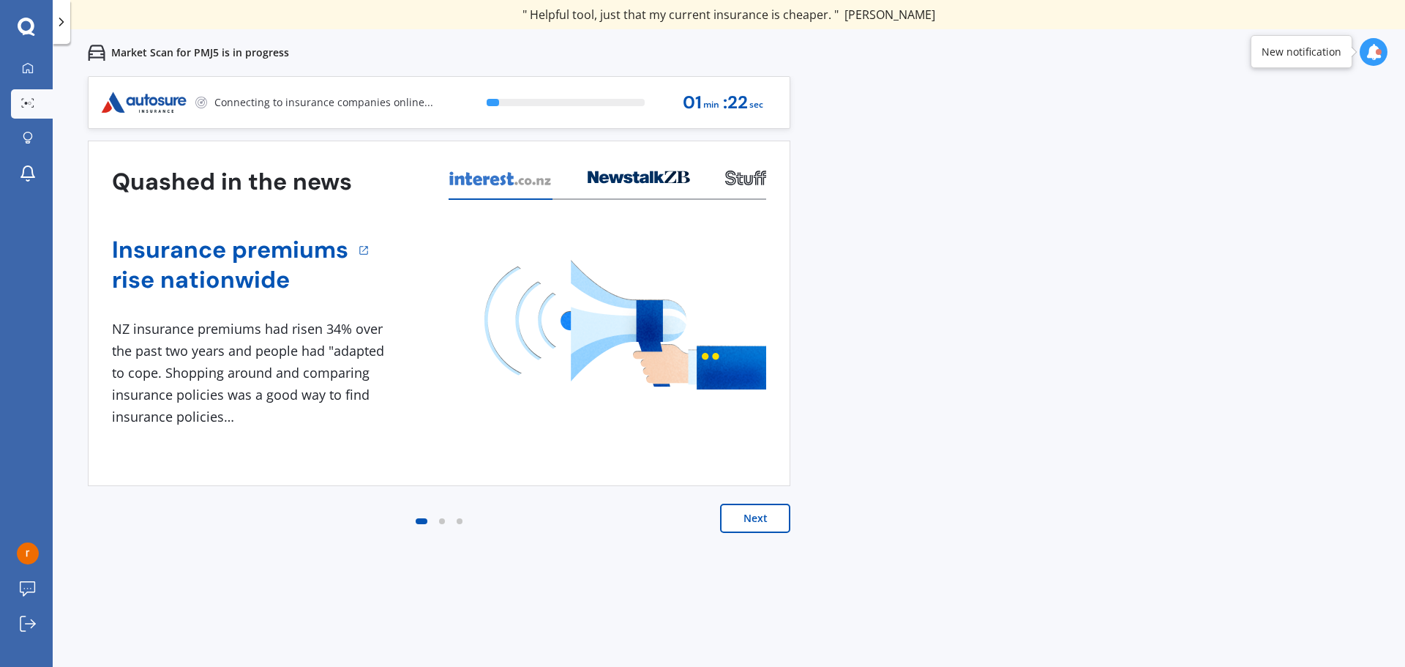
click at [757, 522] on button "Next" at bounding box center [755, 517] width 70 height 29
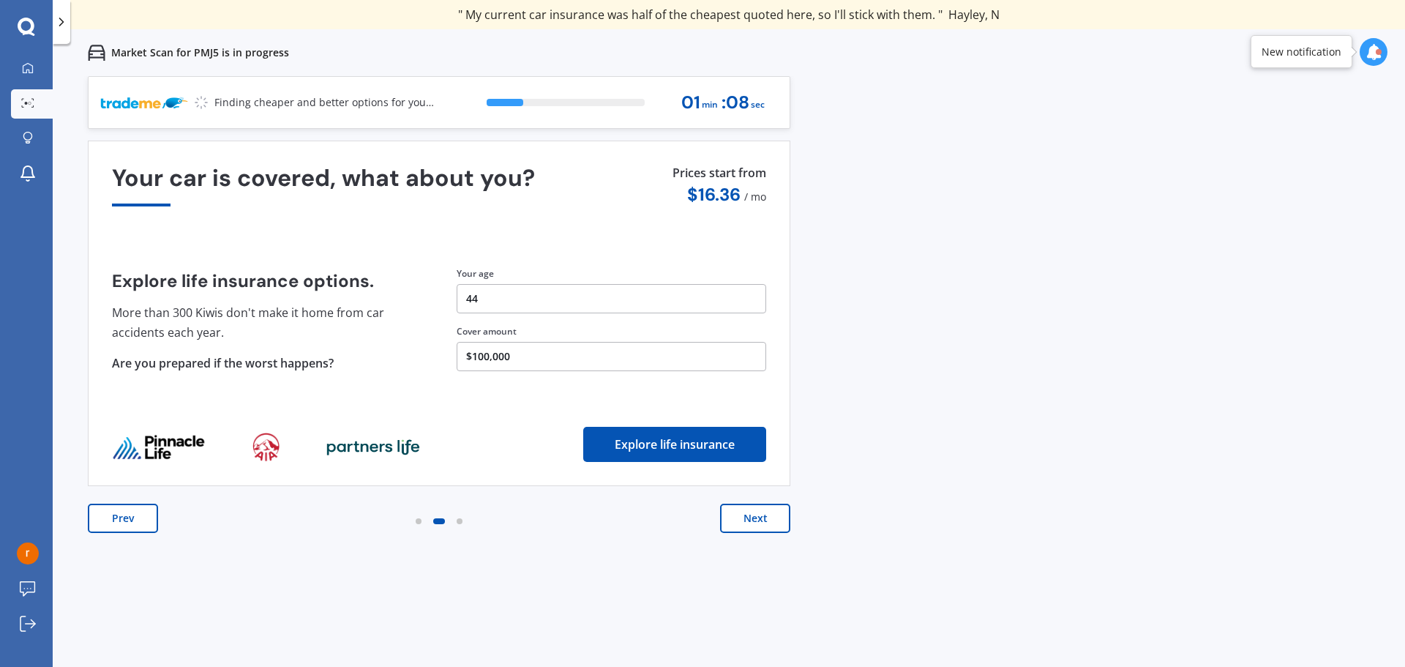
click at [751, 518] on button "Next" at bounding box center [755, 517] width 70 height 29
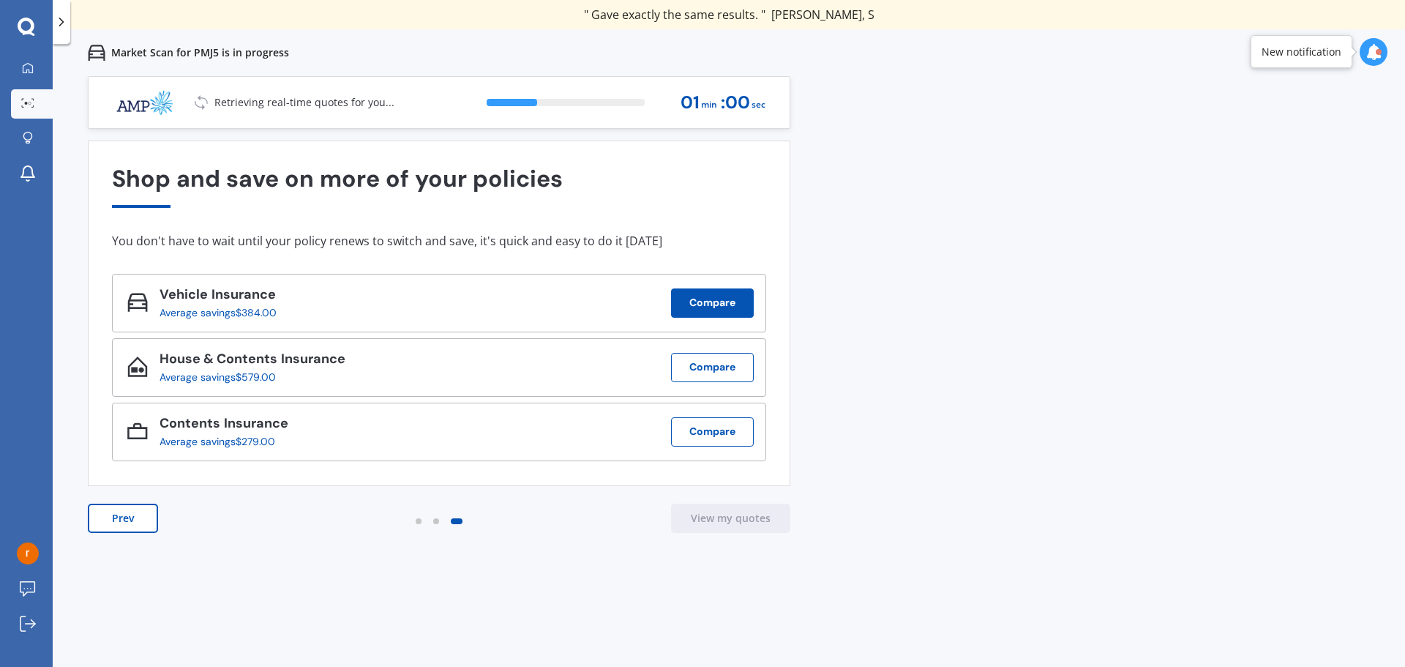
click at [712, 305] on button "Compare" at bounding box center [712, 302] width 83 height 29
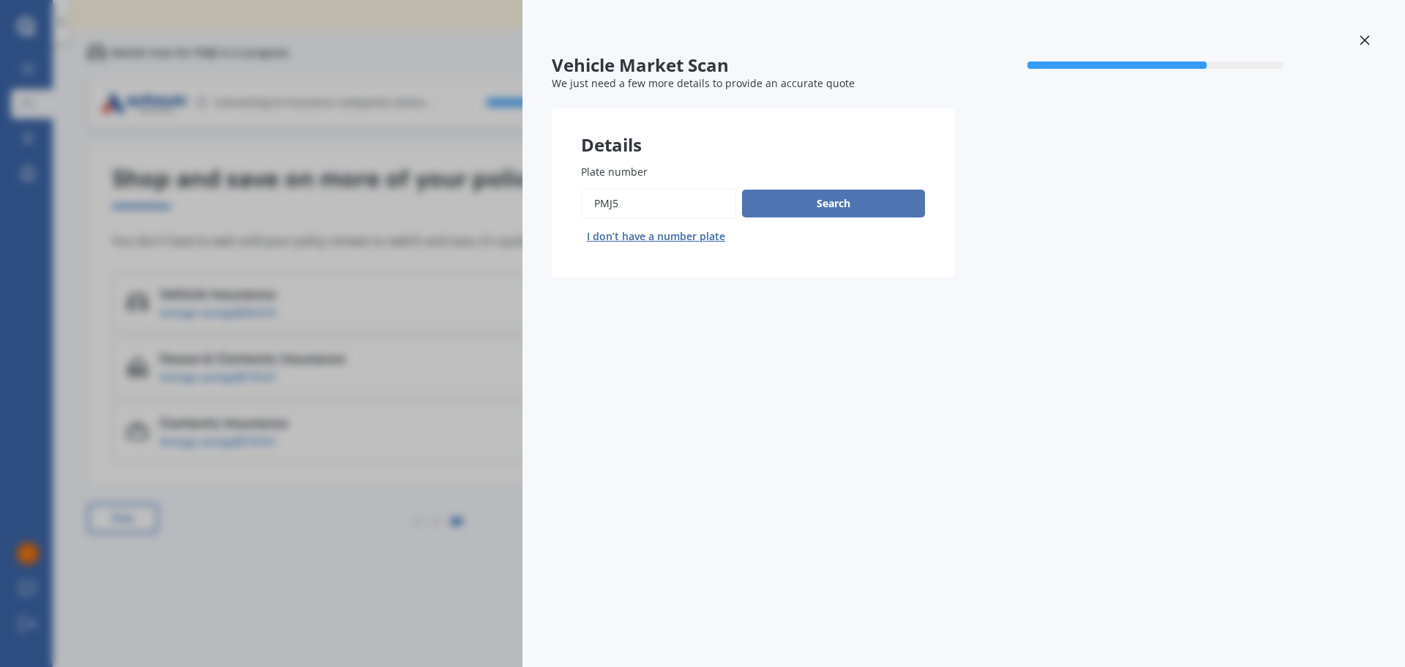
click at [834, 200] on button "Search" at bounding box center [833, 204] width 183 height 28
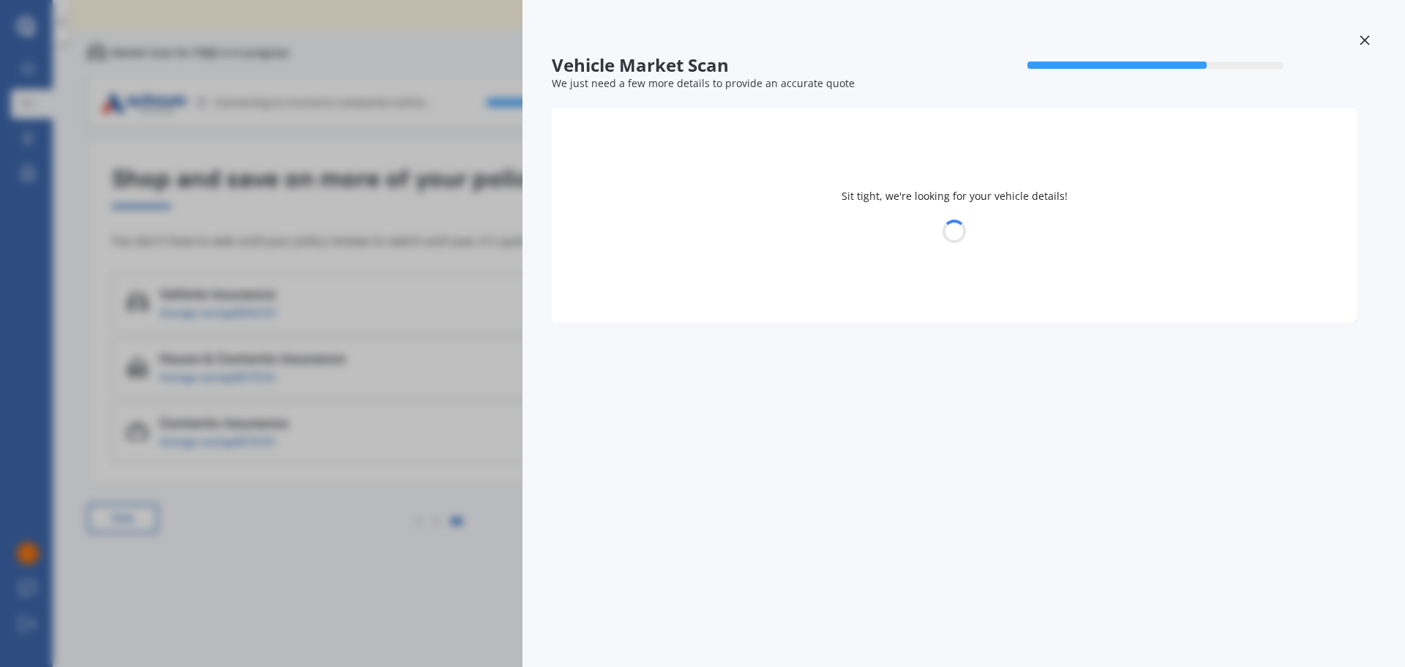
select select "TESLA"
select select "Y"
select select "24"
select select "01"
select select "1981"
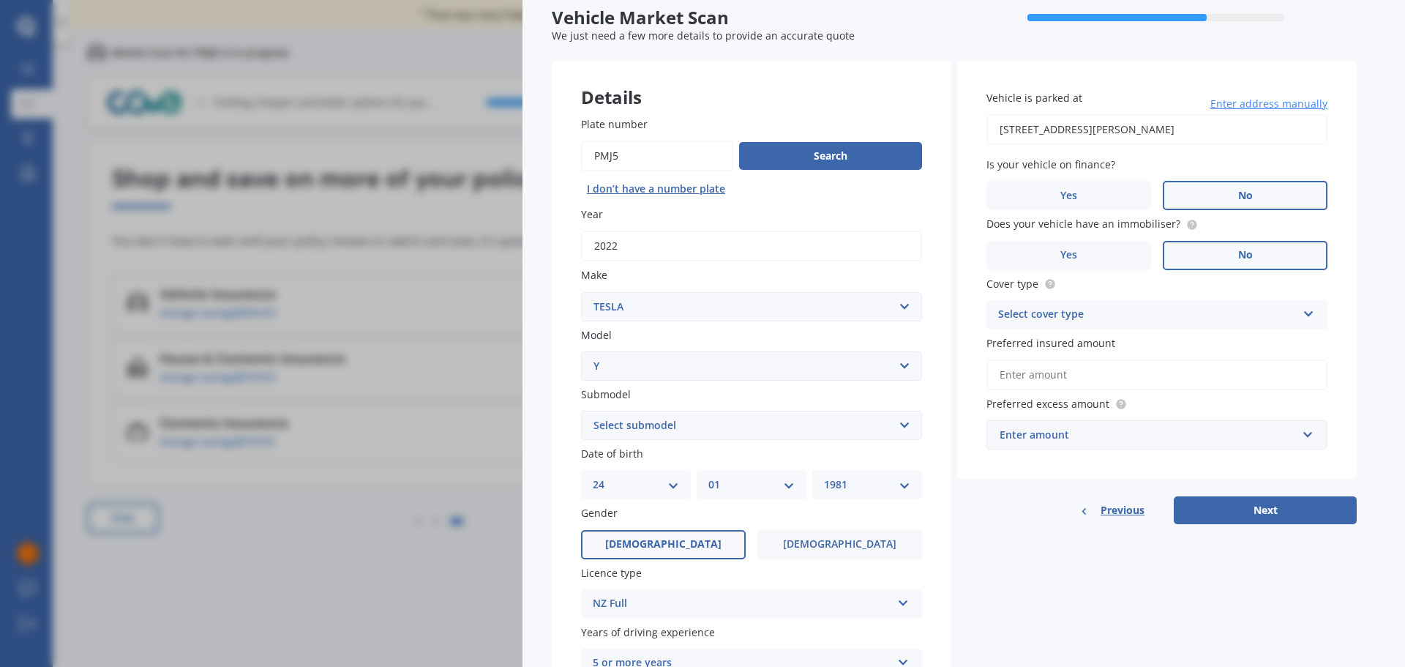
scroll to position [188, 0]
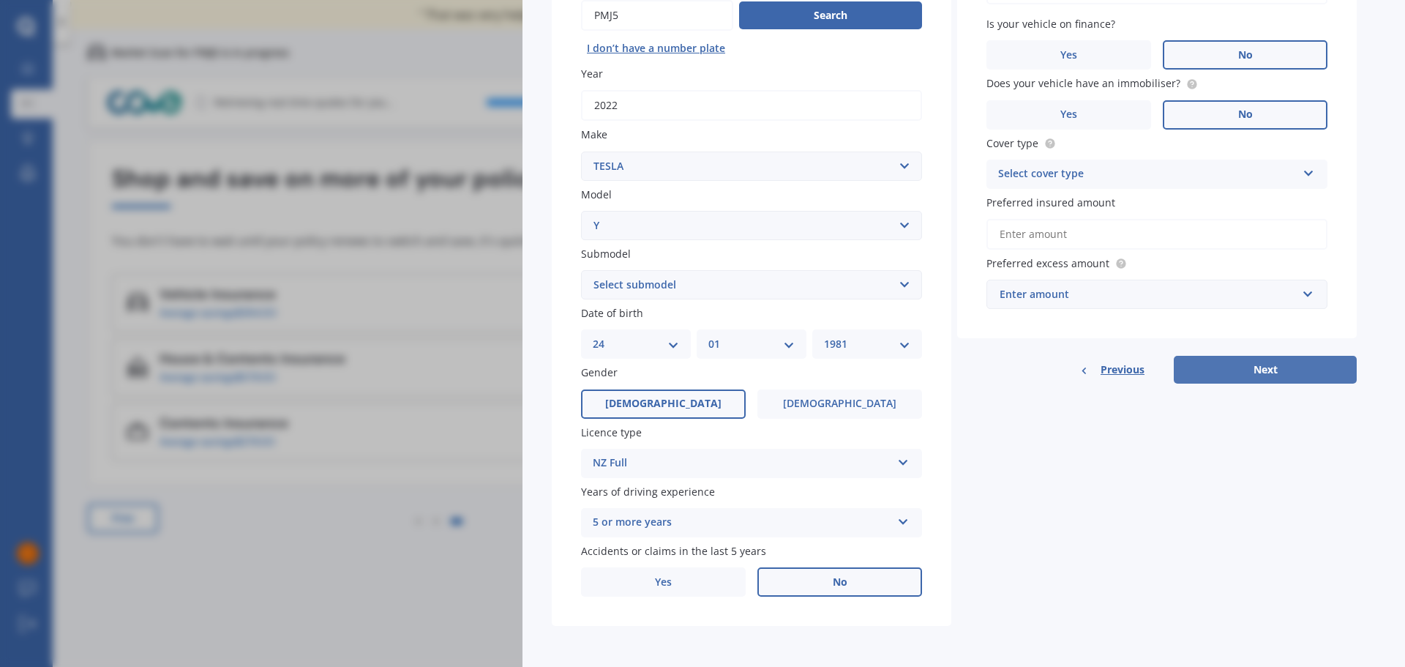
click at [1283, 377] on button "Next" at bounding box center [1265, 370] width 183 height 28
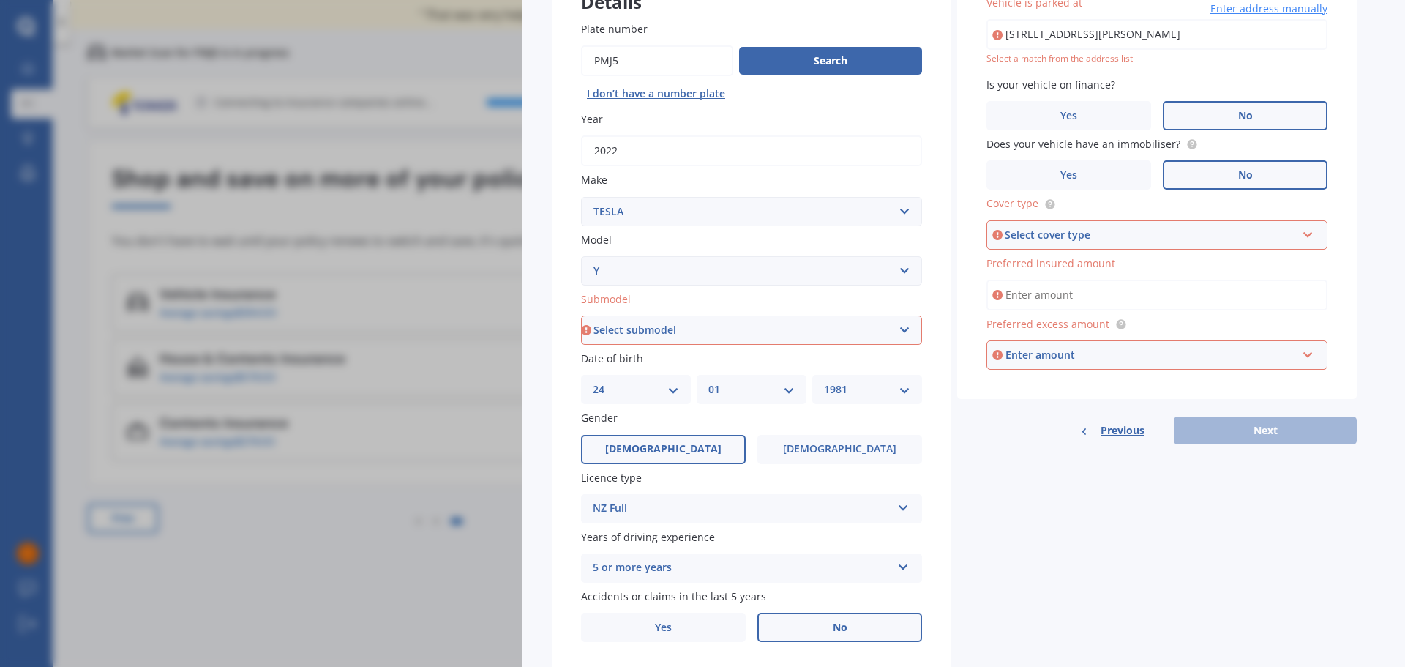
scroll to position [0, 0]
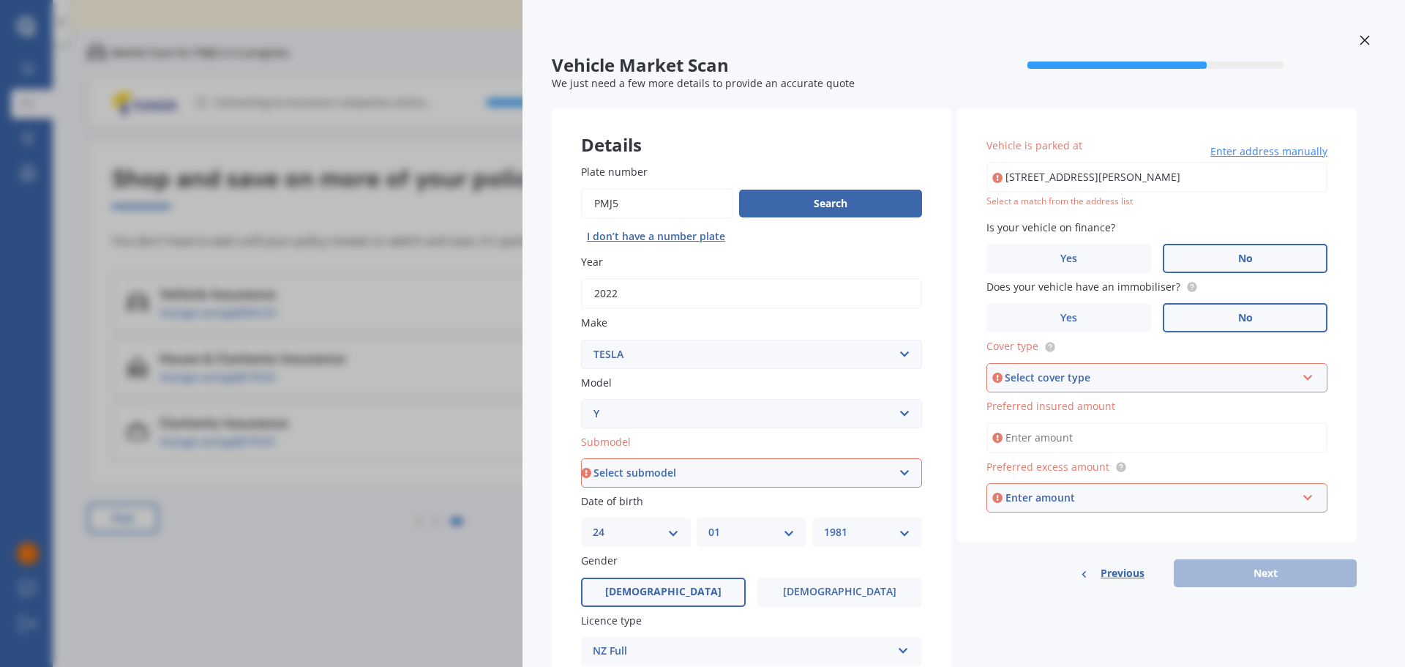
click at [1359, 45] on icon at bounding box center [1364, 40] width 10 height 10
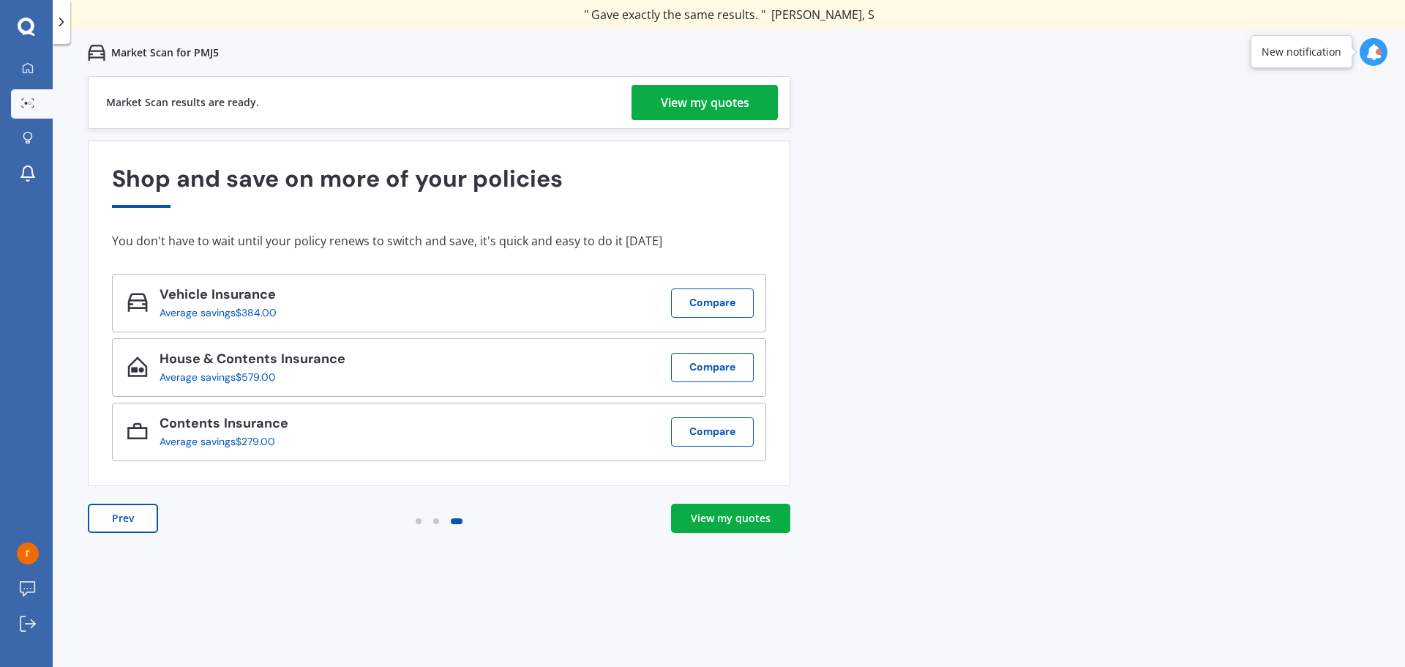
click at [764, 509] on link "View my quotes" at bounding box center [730, 517] width 119 height 29
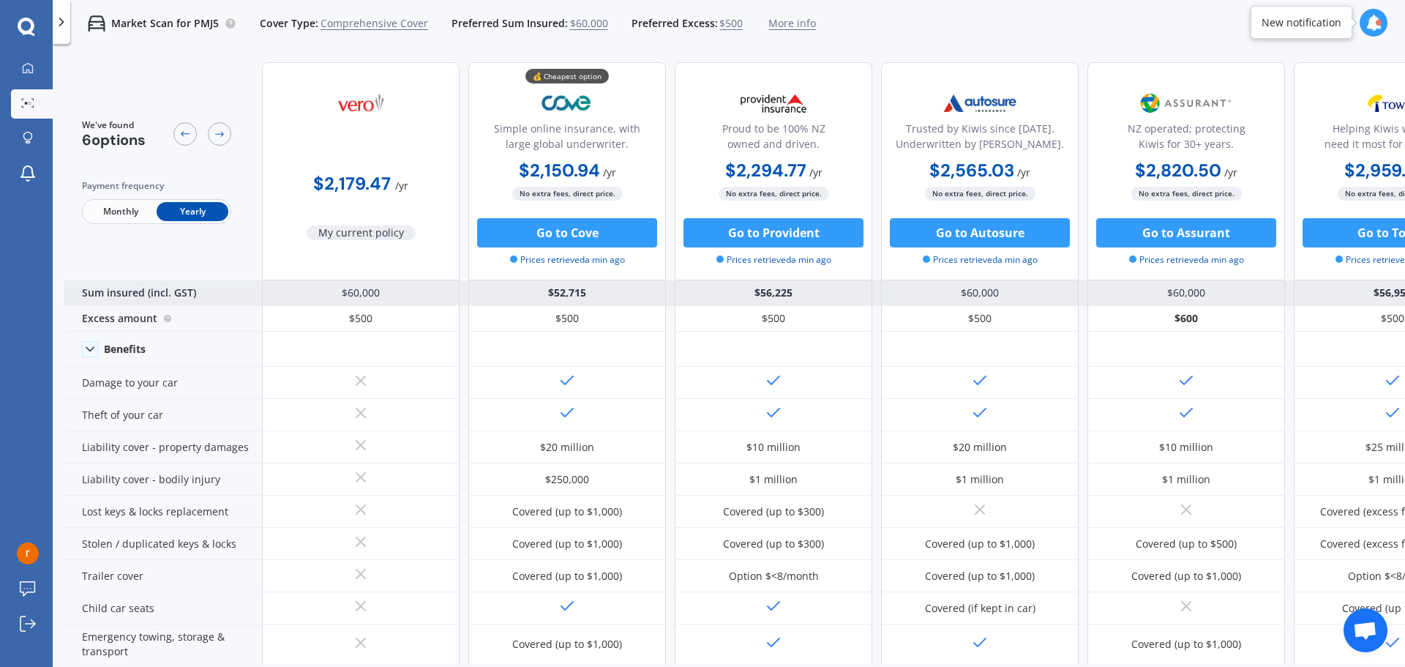
click at [372, 295] on div "$60,000" at bounding box center [361, 293] width 198 height 26
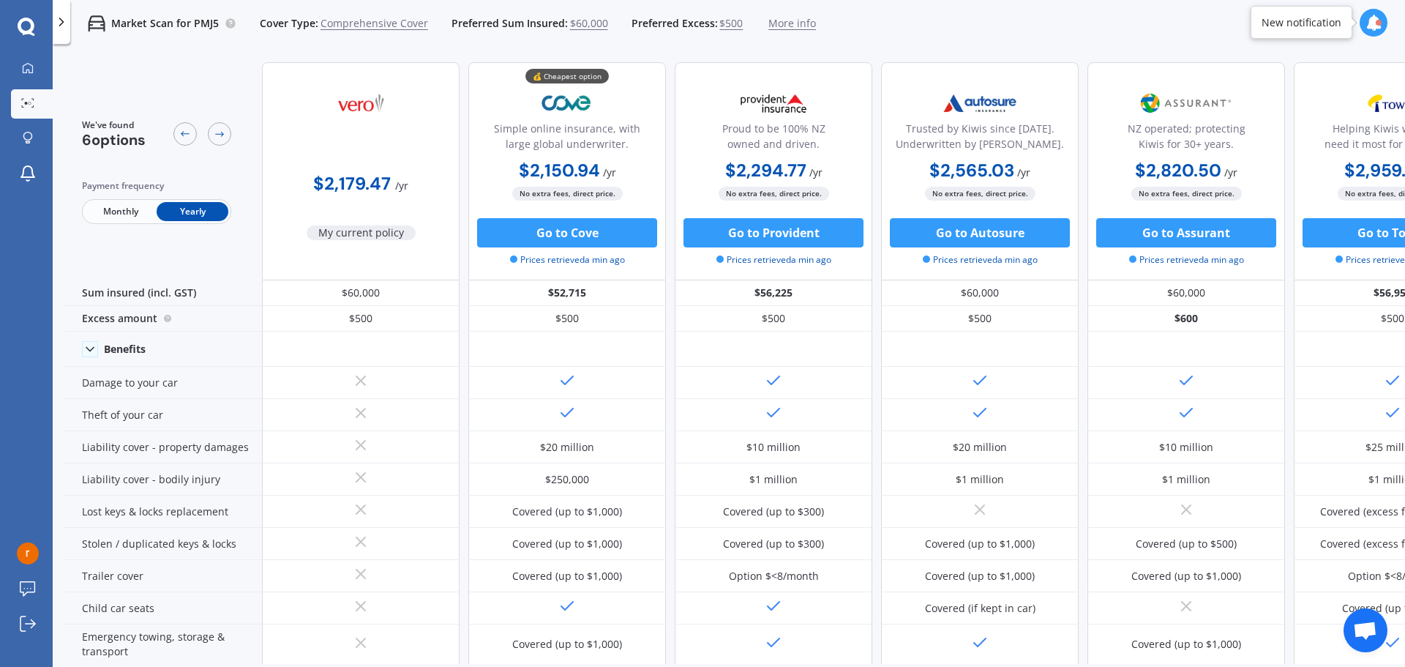
click at [571, 26] on span "$60,000" at bounding box center [589, 23] width 38 height 15
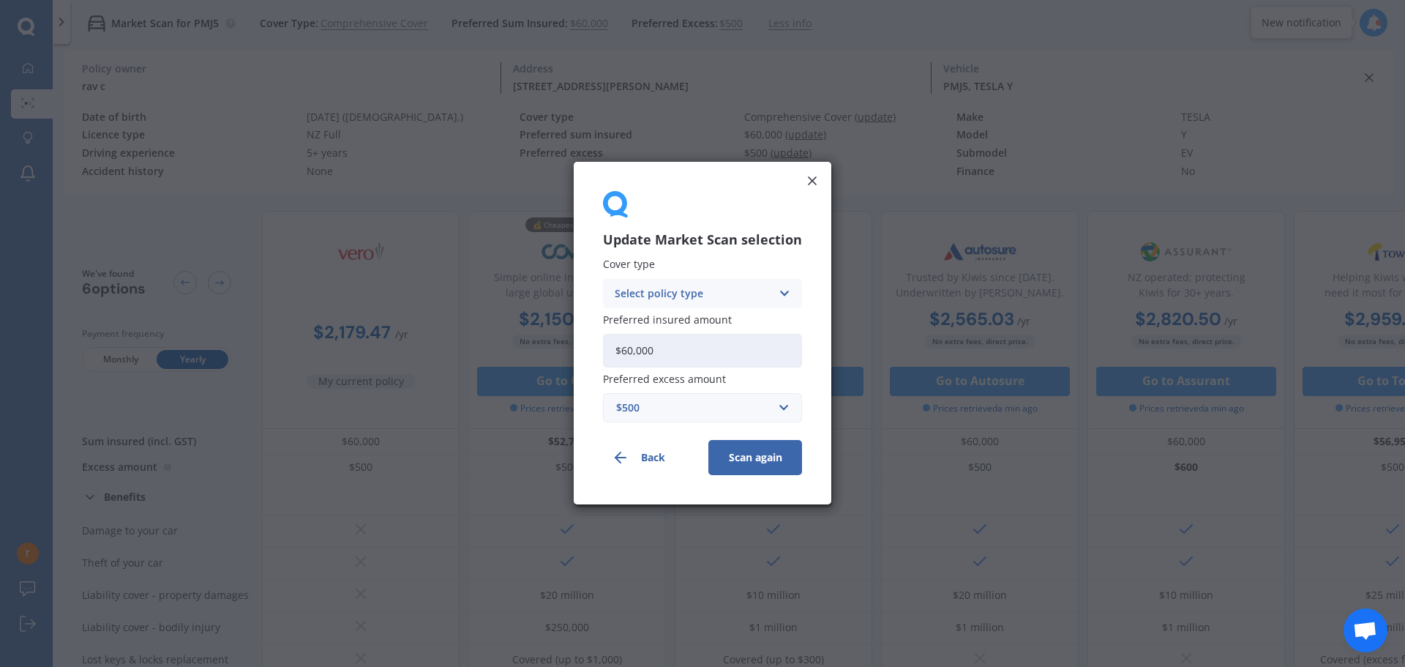
drag, startPoint x: 668, startPoint y: 347, endPoint x: 480, endPoint y: 339, distance: 188.2
click at [480, 339] on div "Update Market Scan selection Cover type Select policy type Comprehensive Third …" at bounding box center [702, 333] width 1405 height 667
type input "$50,000"
click at [748, 464] on button "Scan again" at bounding box center [755, 457] width 94 height 35
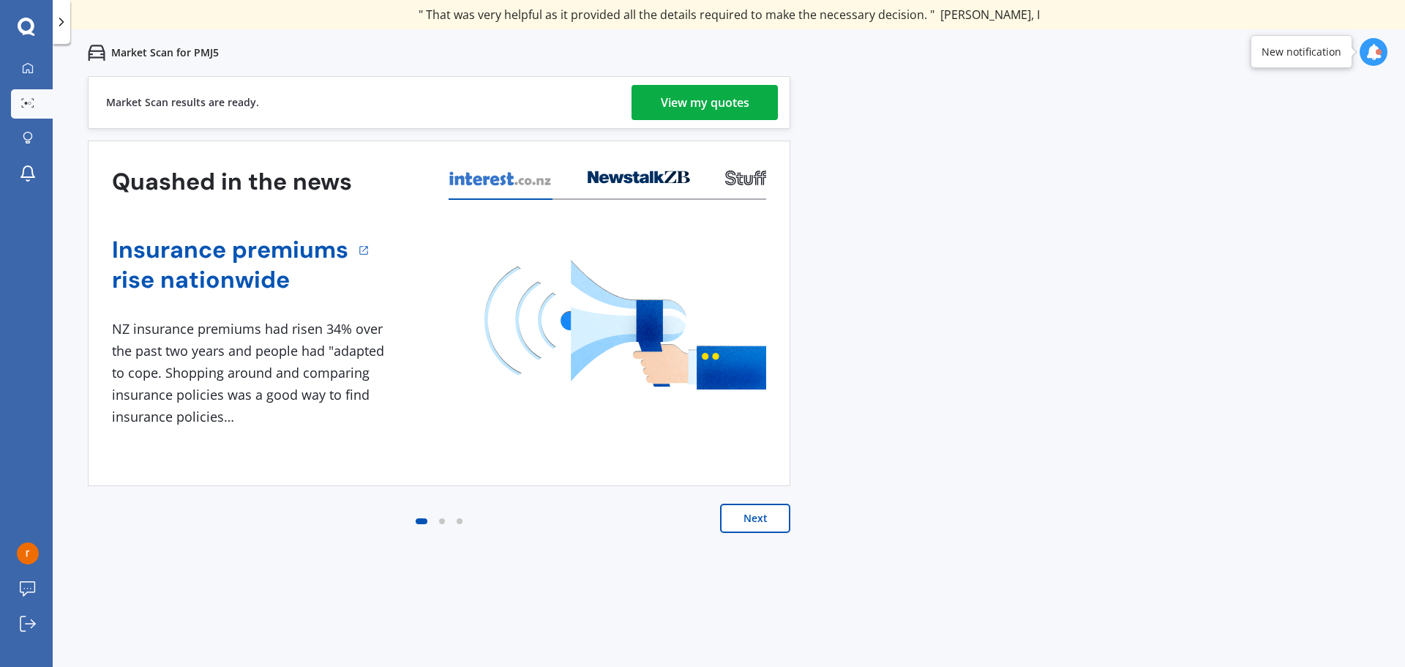
click at [741, 99] on div "View my quotes" at bounding box center [705, 102] width 89 height 35
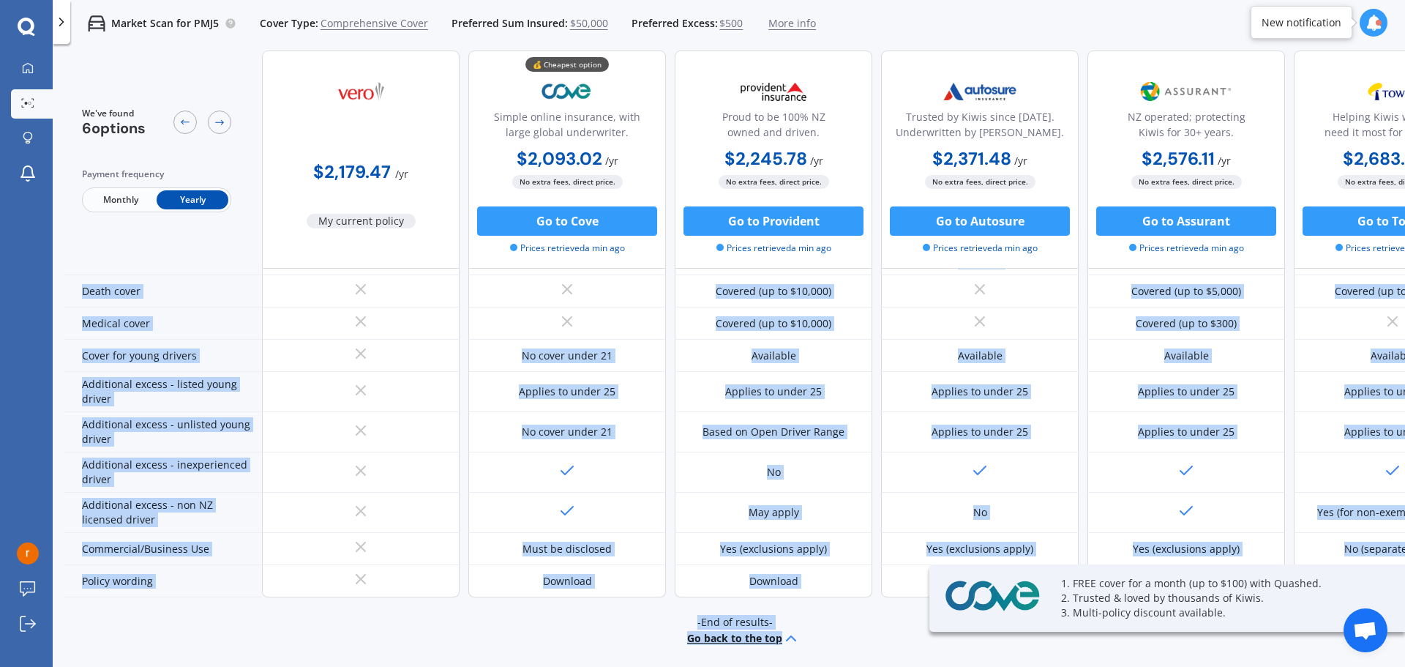
scroll to position [697, 0]
drag, startPoint x: 792, startPoint y: 653, endPoint x: 1052, endPoint y: 656, distance: 260.5
click at [1052, 656] on div "We've found 6 options Payment frequency Monthly Yearly $2,179.47 / yr My curren…" at bounding box center [734, 356] width 1340 height 613
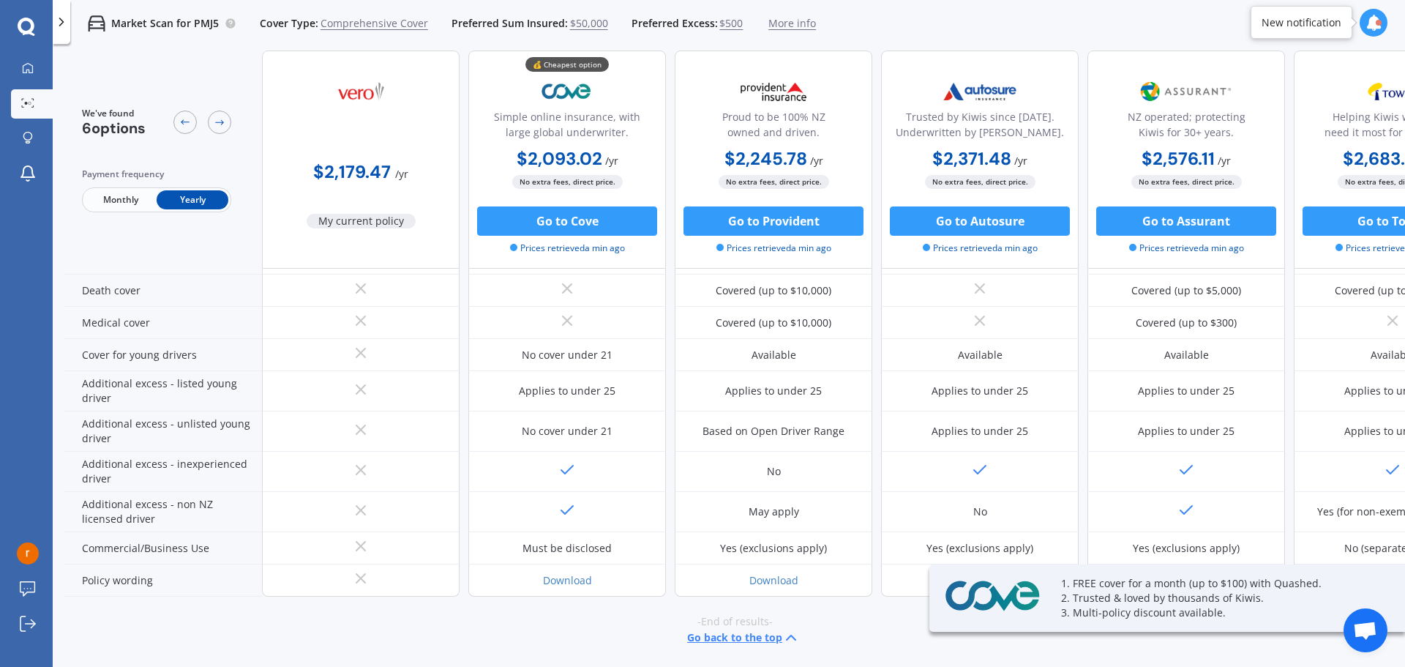
drag, startPoint x: 1019, startPoint y: 648, endPoint x: 1228, endPoint y: 651, distance: 208.5
click at [1228, 651] on div "-End of results- Go back to the top" at bounding box center [734, 629] width 1340 height 67
